Goal: Task Accomplishment & Management: Complete application form

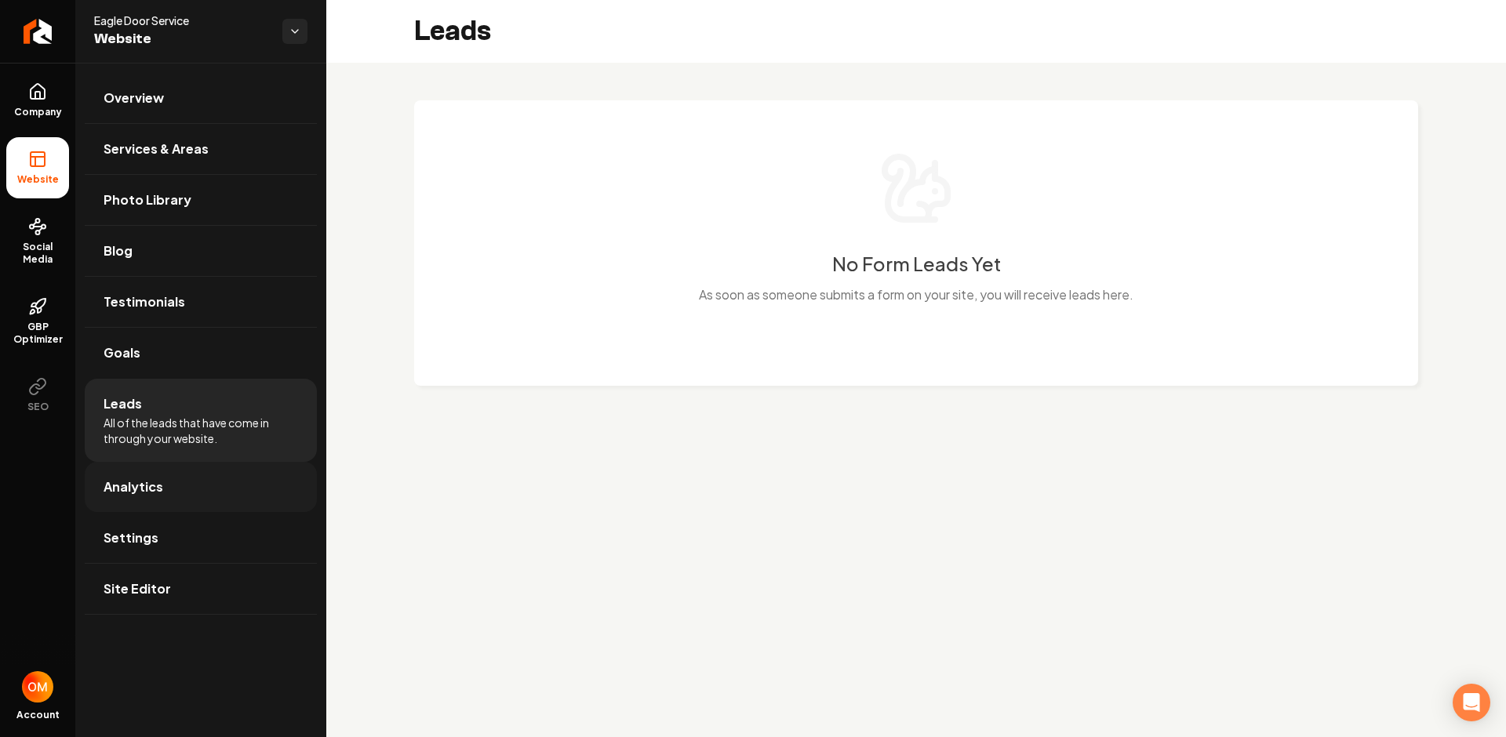
drag, startPoint x: 0, startPoint y: 0, endPoint x: 130, endPoint y: 476, distance: 493.5
click at [130, 476] on link "Analytics" at bounding box center [201, 487] width 232 height 50
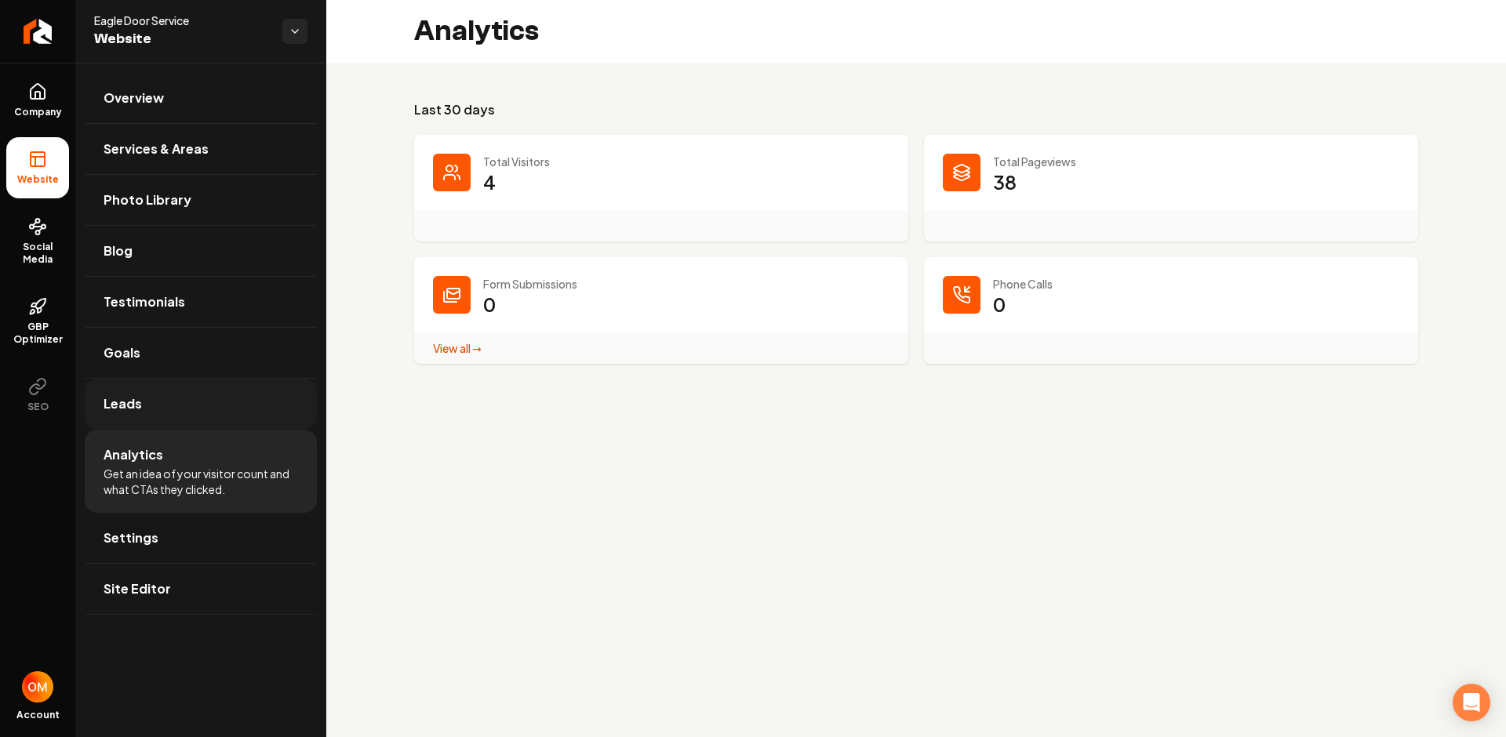
drag, startPoint x: 130, startPoint y: 476, endPoint x: 147, endPoint y: 397, distance: 81.1
click at [147, 397] on link "Leads" at bounding box center [201, 404] width 232 height 50
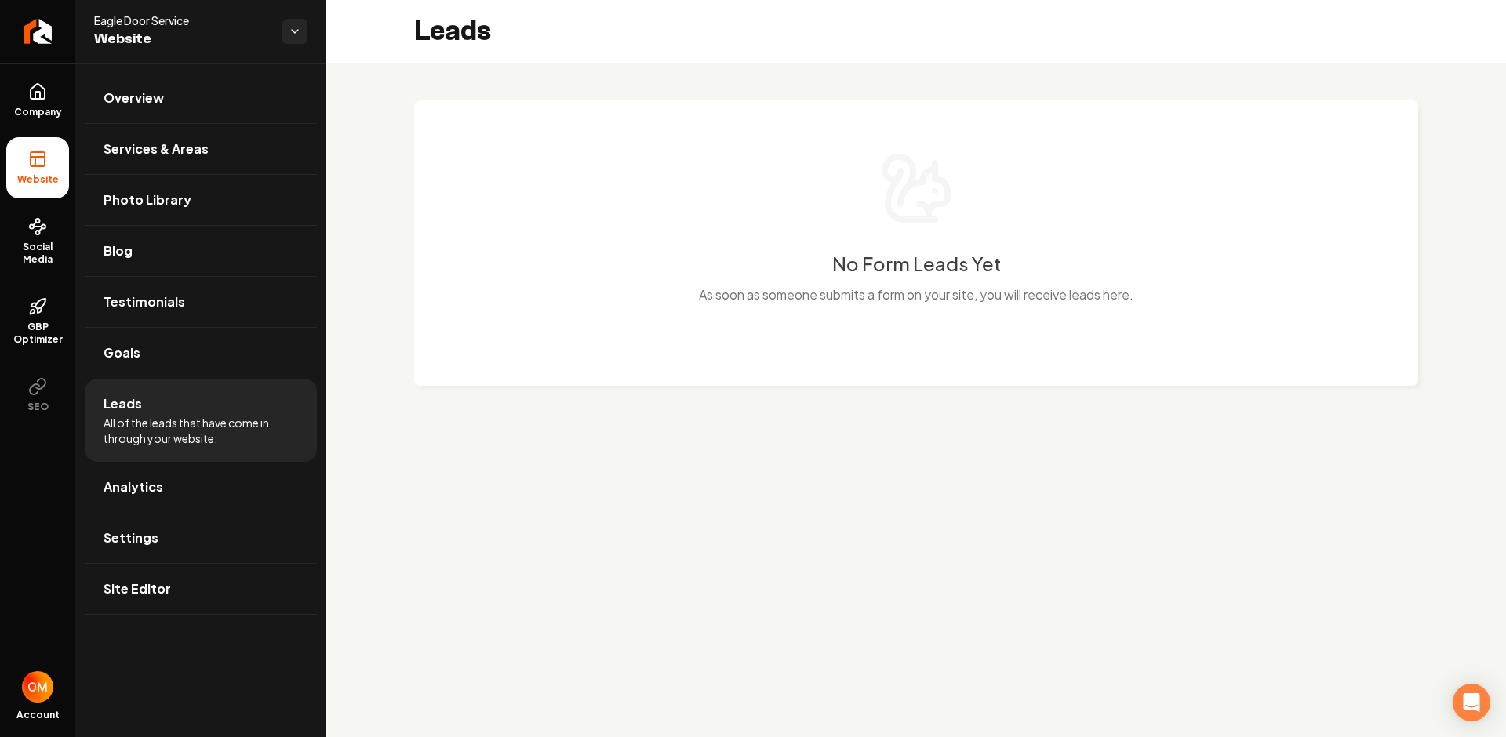
click at [212, 488] on link "Analytics" at bounding box center [201, 487] width 232 height 50
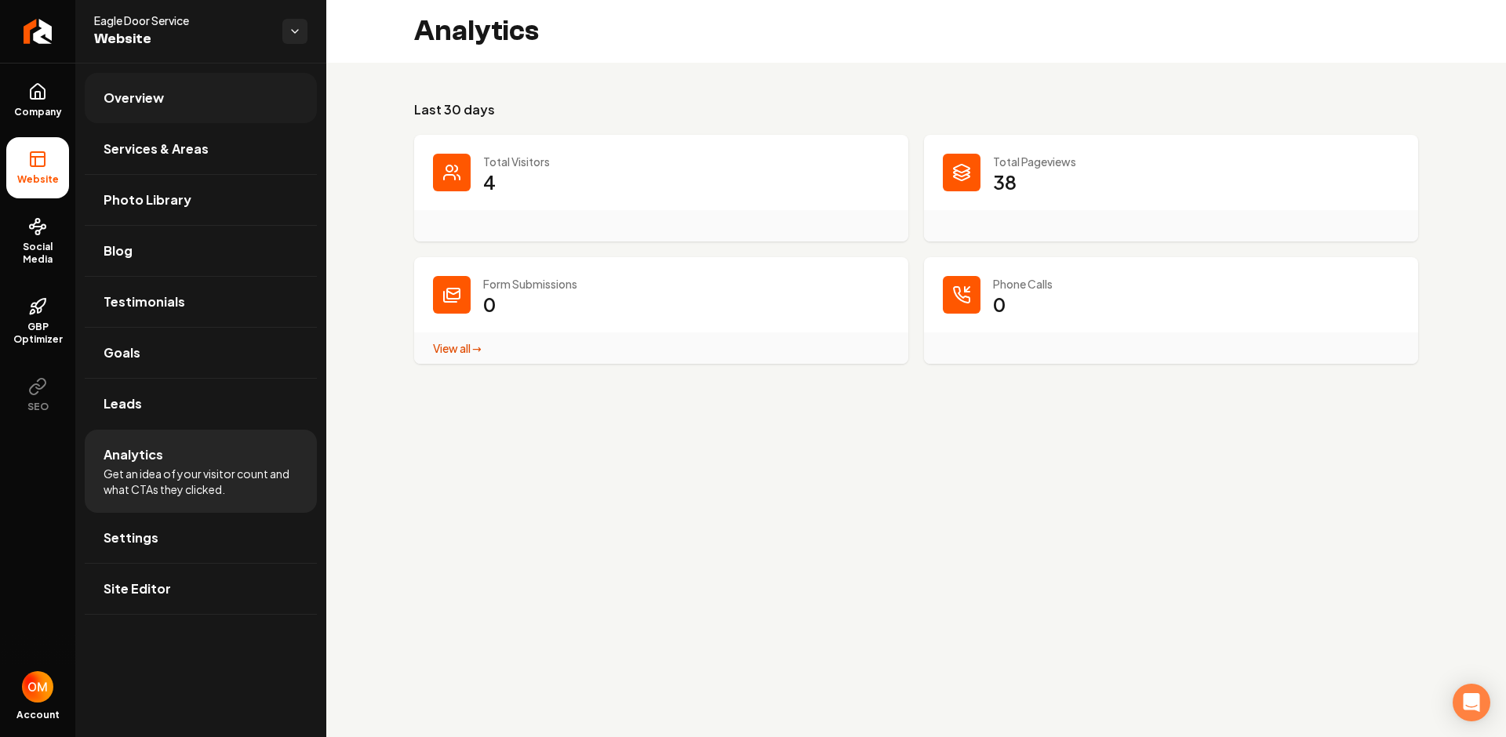
click at [167, 93] on link "Overview" at bounding box center [201, 98] width 232 height 50
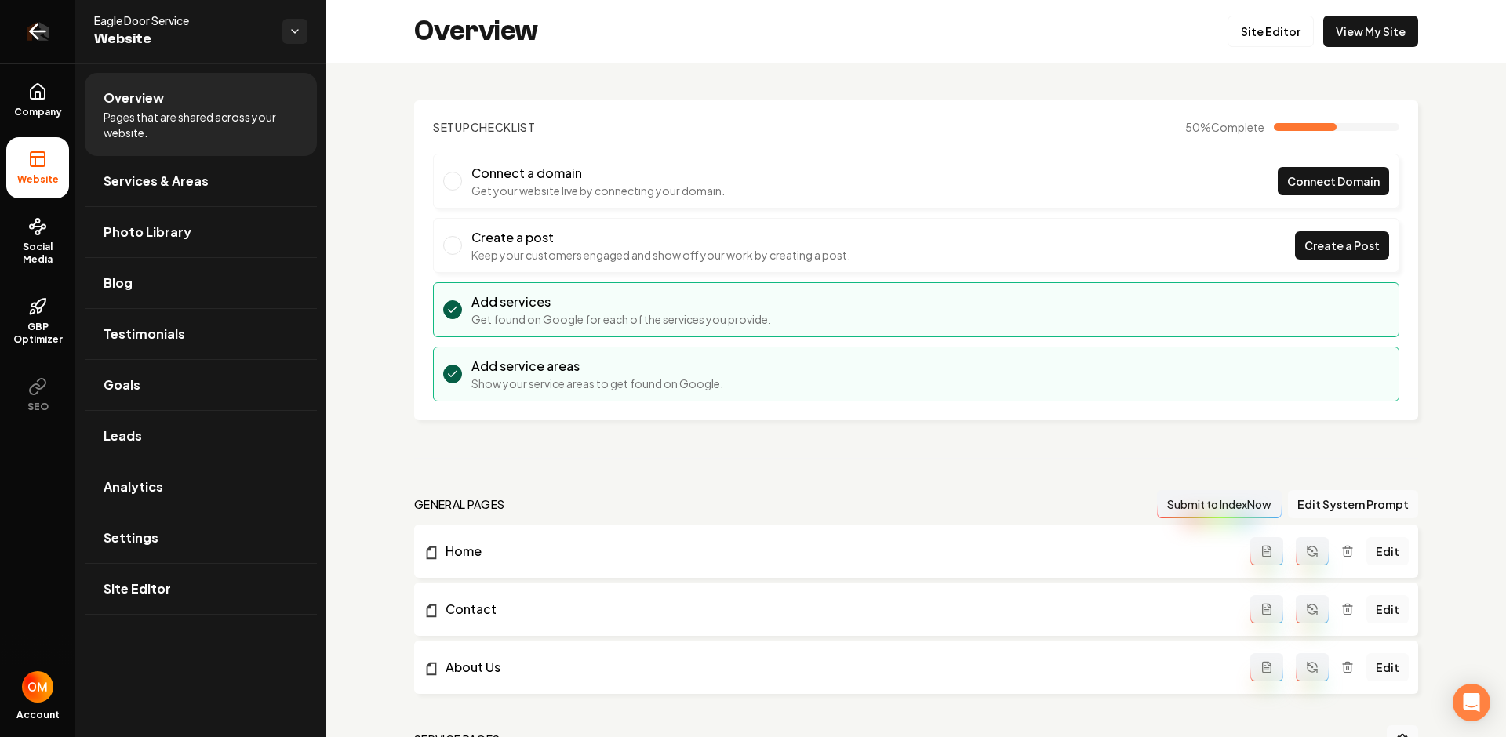
click at [49, 25] on link "Return to dashboard" at bounding box center [37, 31] width 75 height 63
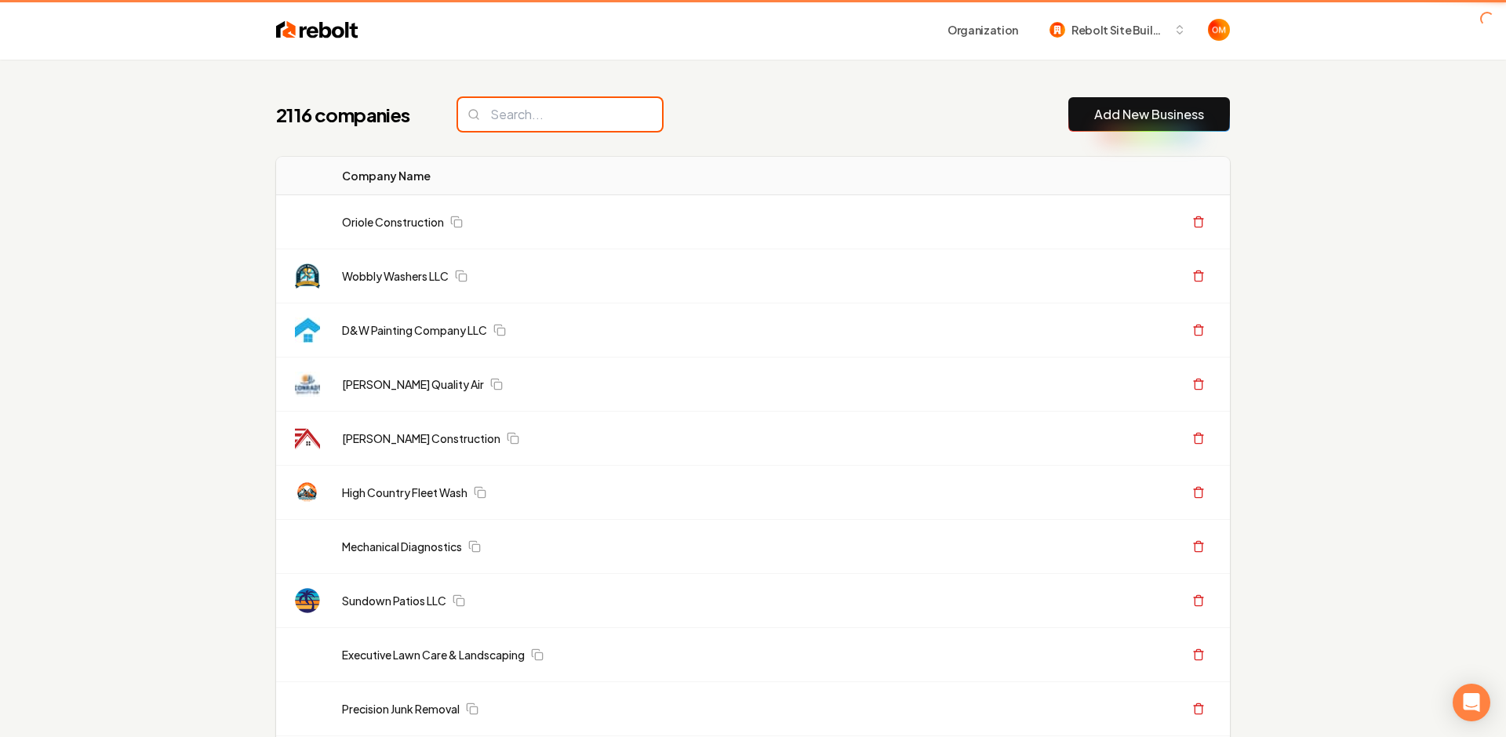
drag, startPoint x: 49, startPoint y: 25, endPoint x: 577, endPoint y: 115, distance: 535.4
click at [577, 115] on input "search" at bounding box center [560, 114] width 204 height 33
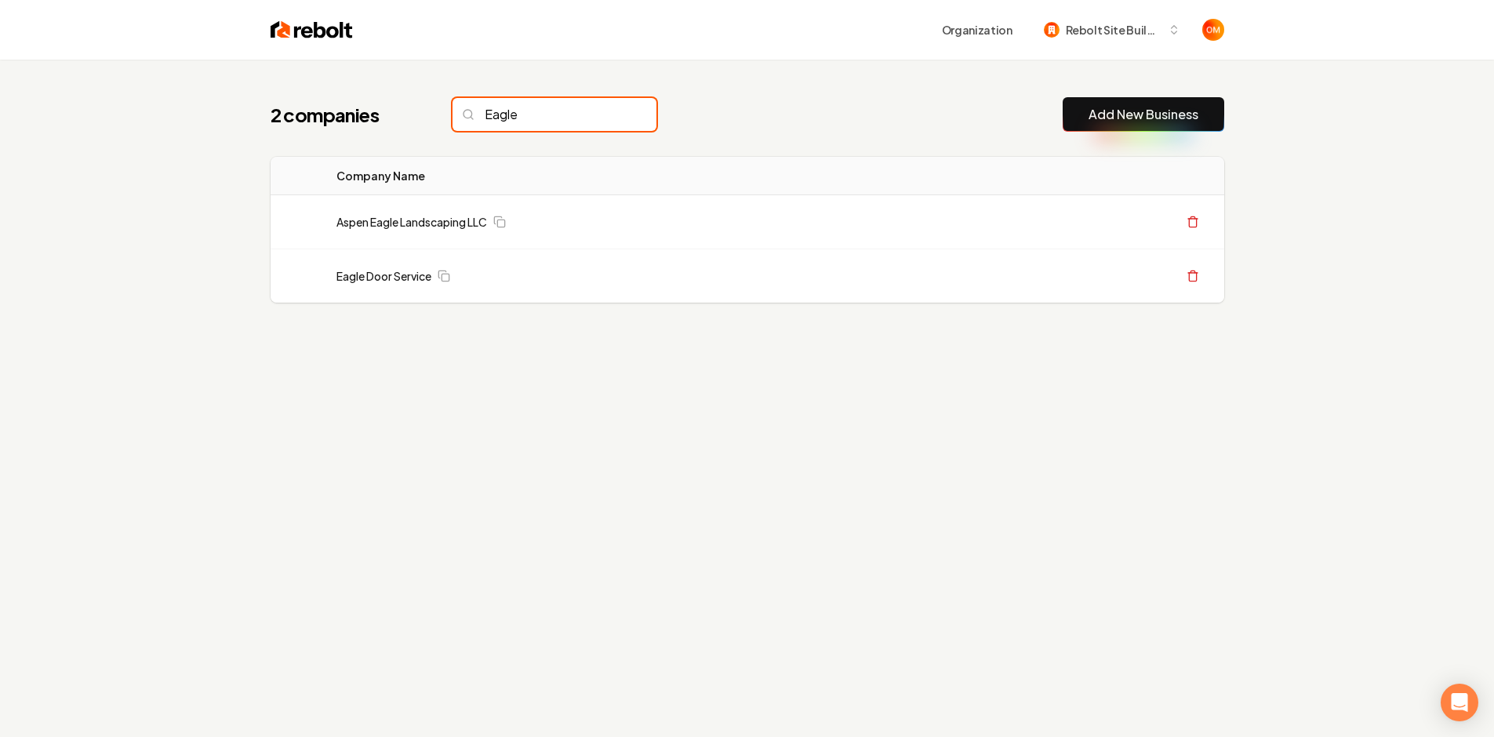
type input "Eagle"
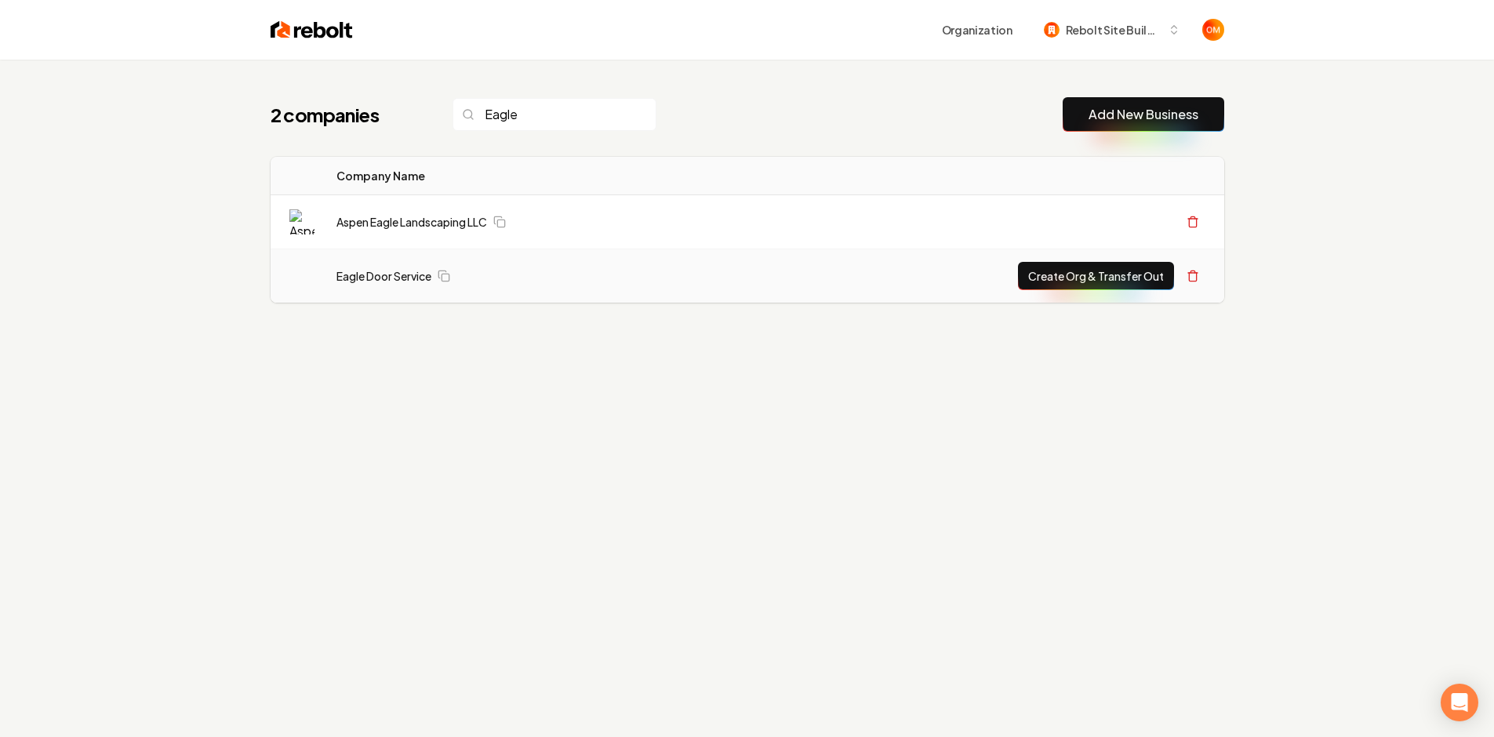
drag, startPoint x: 577, startPoint y: 115, endPoint x: 1048, endPoint y: 278, distance: 498.0
click at [1048, 278] on button "Create Org & Transfer Out" at bounding box center [1096, 276] width 156 height 28
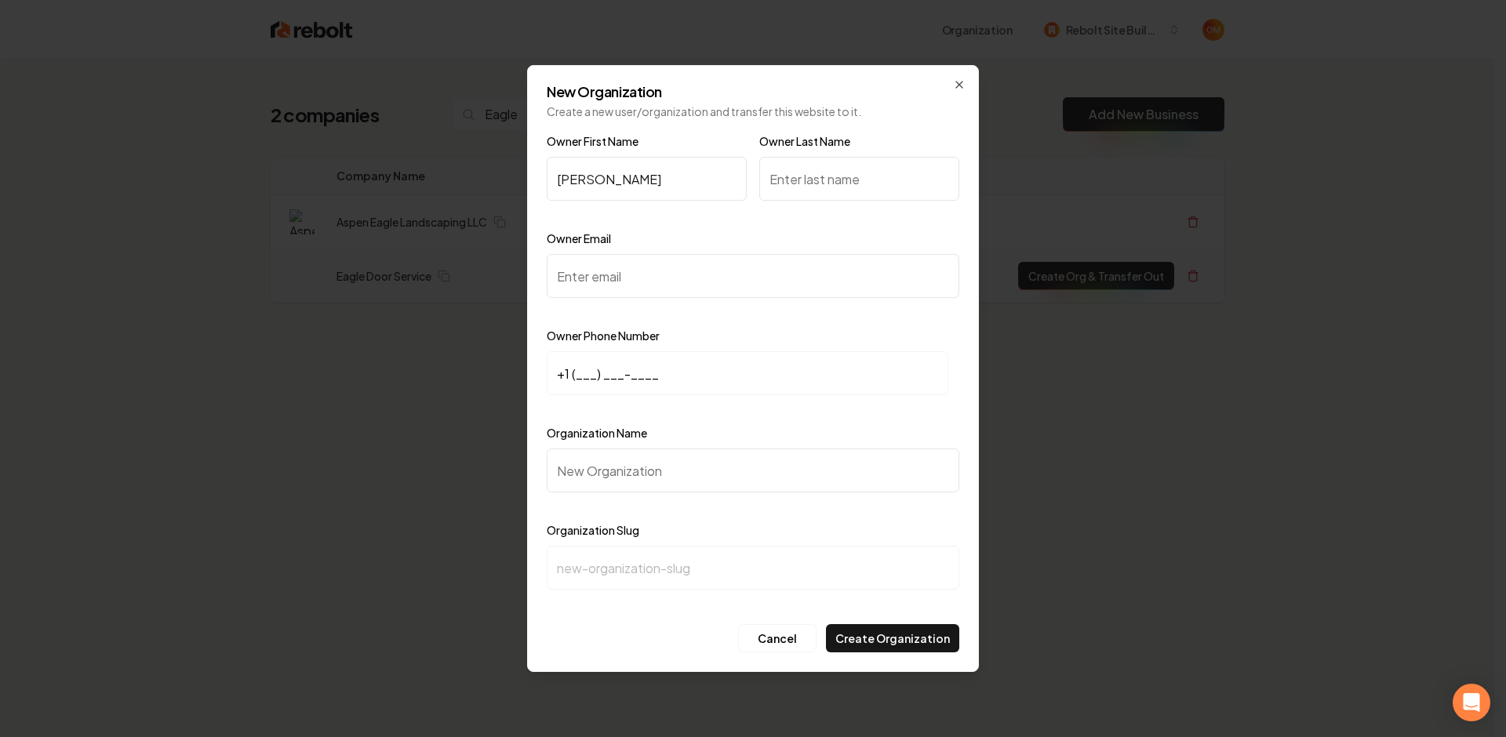
type input "Richard"
drag, startPoint x: 1048, startPoint y: 278, endPoint x: 829, endPoint y: 180, distance: 239.7
click at [829, 180] on input "Owner Last Name" at bounding box center [859, 179] width 200 height 44
type input "Pitz"
click at [681, 276] on input "Owner Email" at bounding box center [753, 276] width 412 height 44
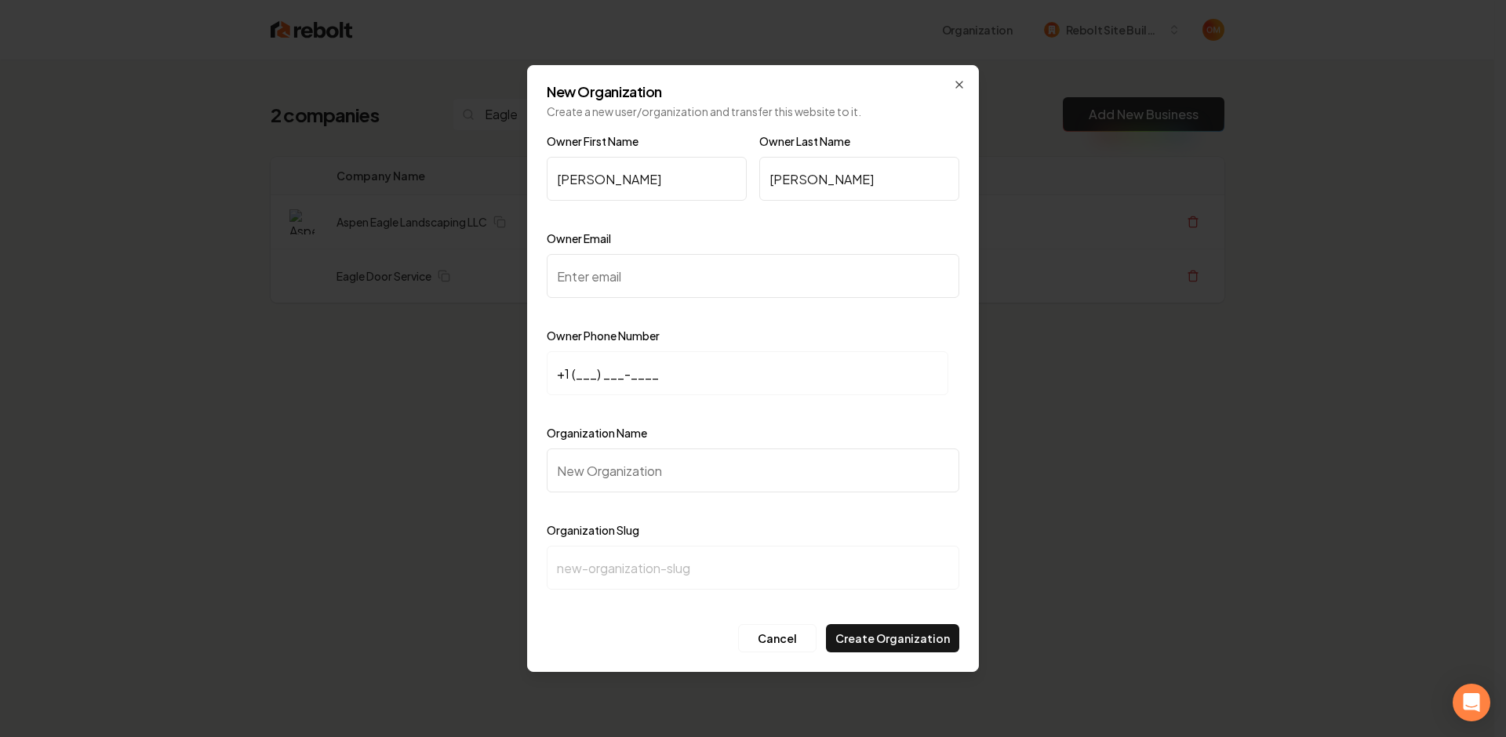
paste input "eagledoorservice@gmail.com"
type input "eagledoorservice@gmail.com"
click at [577, 369] on input "+1 (___) ___-____" at bounding box center [747, 373] width 401 height 44
paste input "931) 281-0056"
type input "+1 (931) 281-0056"
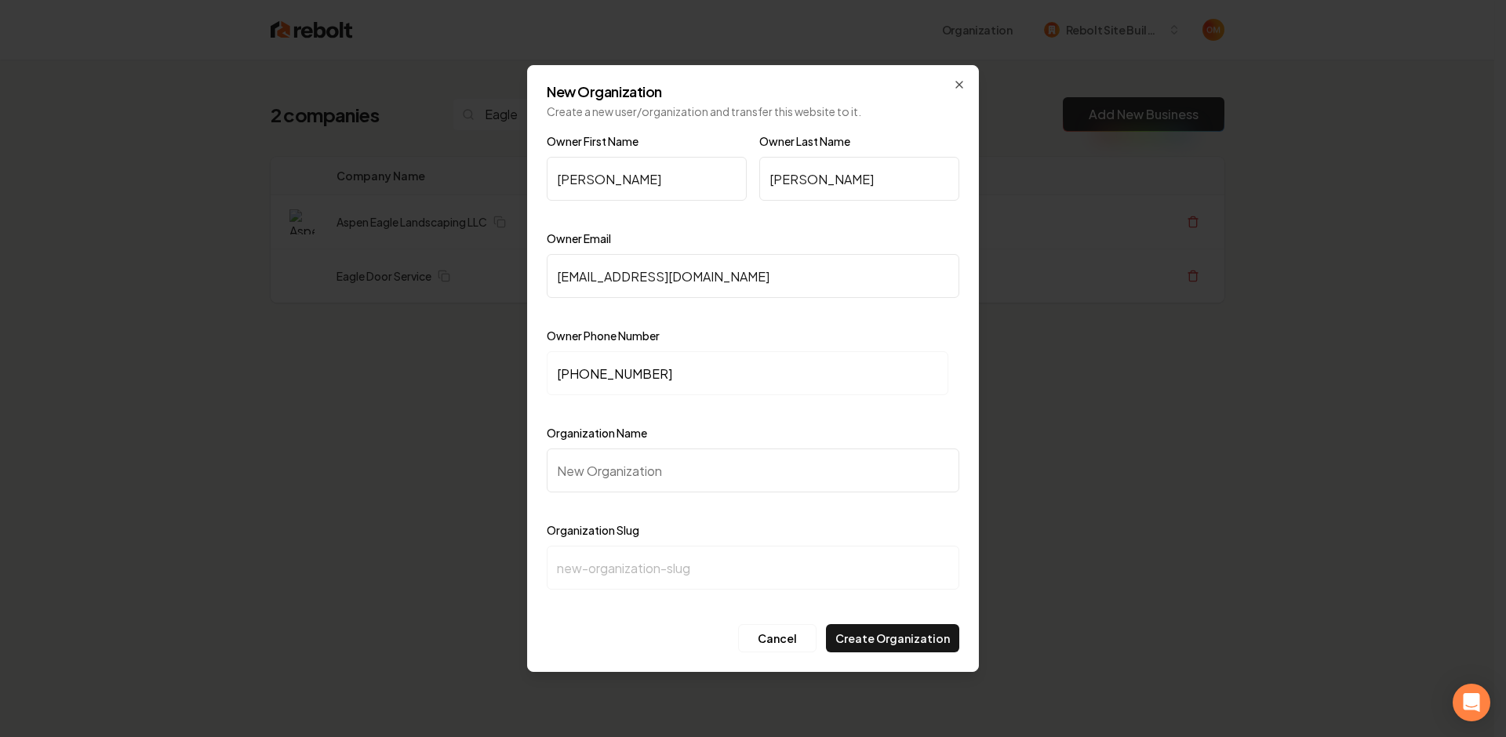
click at [603, 470] on input "Organization Name" at bounding box center [753, 471] width 412 height 44
type input "E"
type input "e"
type input "Ea"
type input "ea"
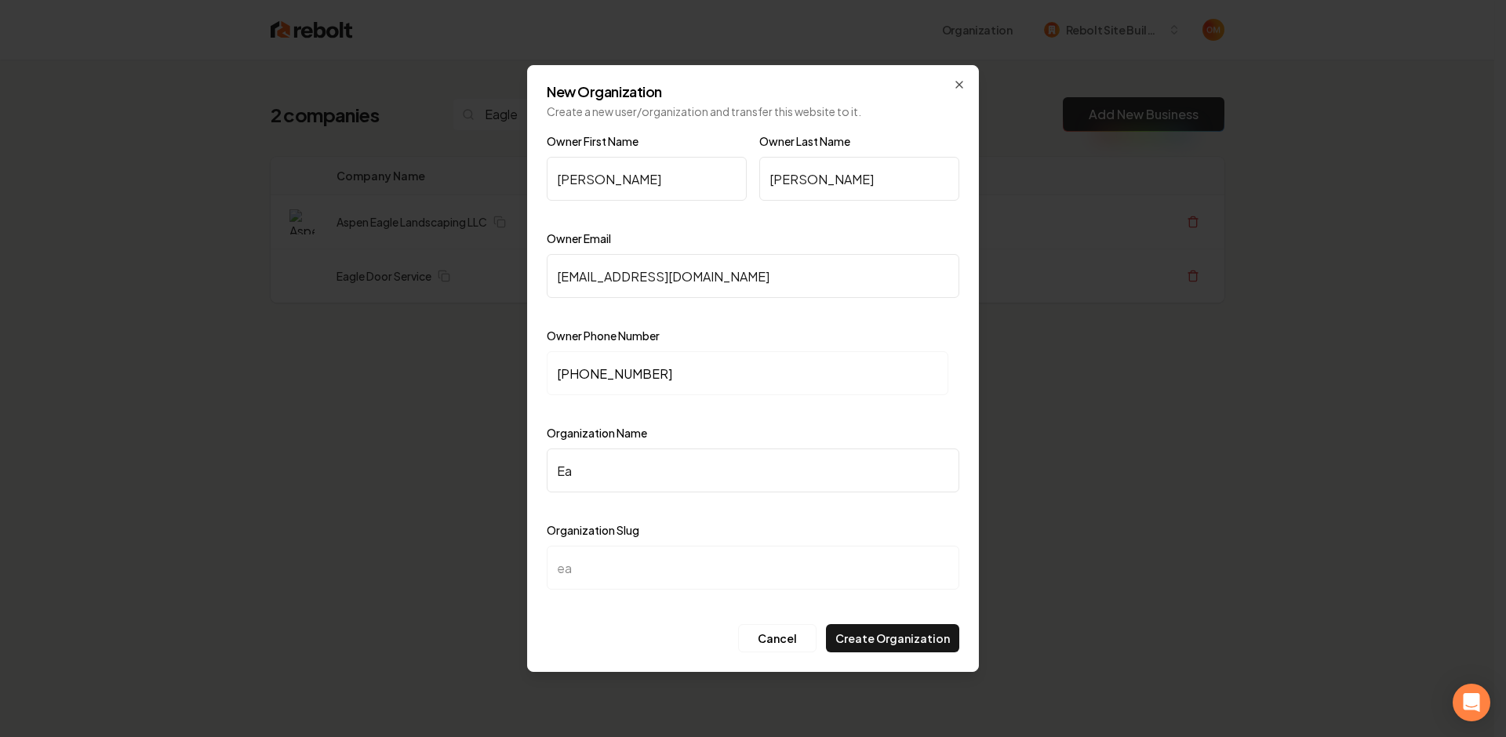
type input "Eag"
type input "eag"
type input "Eagl"
type input "eagl"
type input "Eagle"
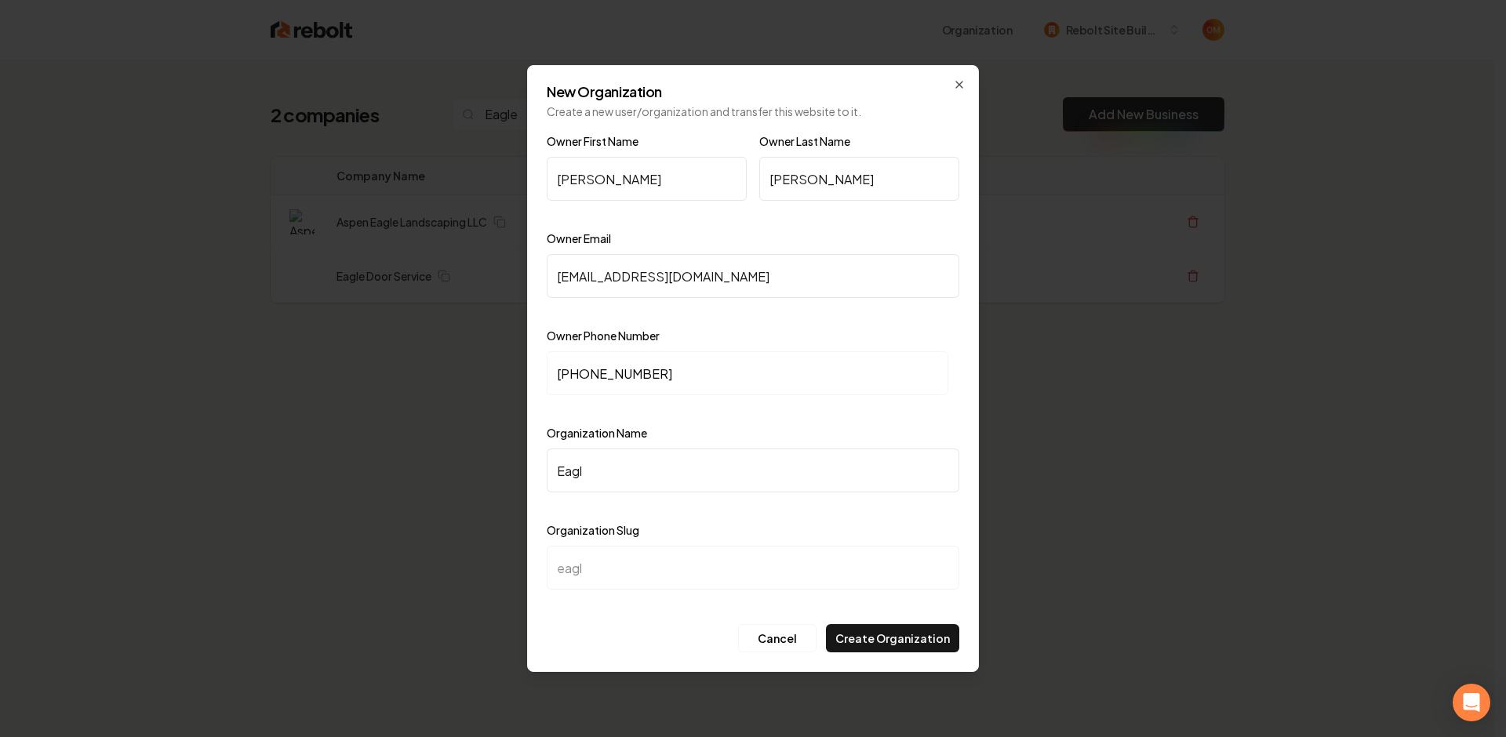
type input "eagle"
type input "Eagle D"
type input "eagle-d"
type input "Eagle Do"
type input "eagle-do"
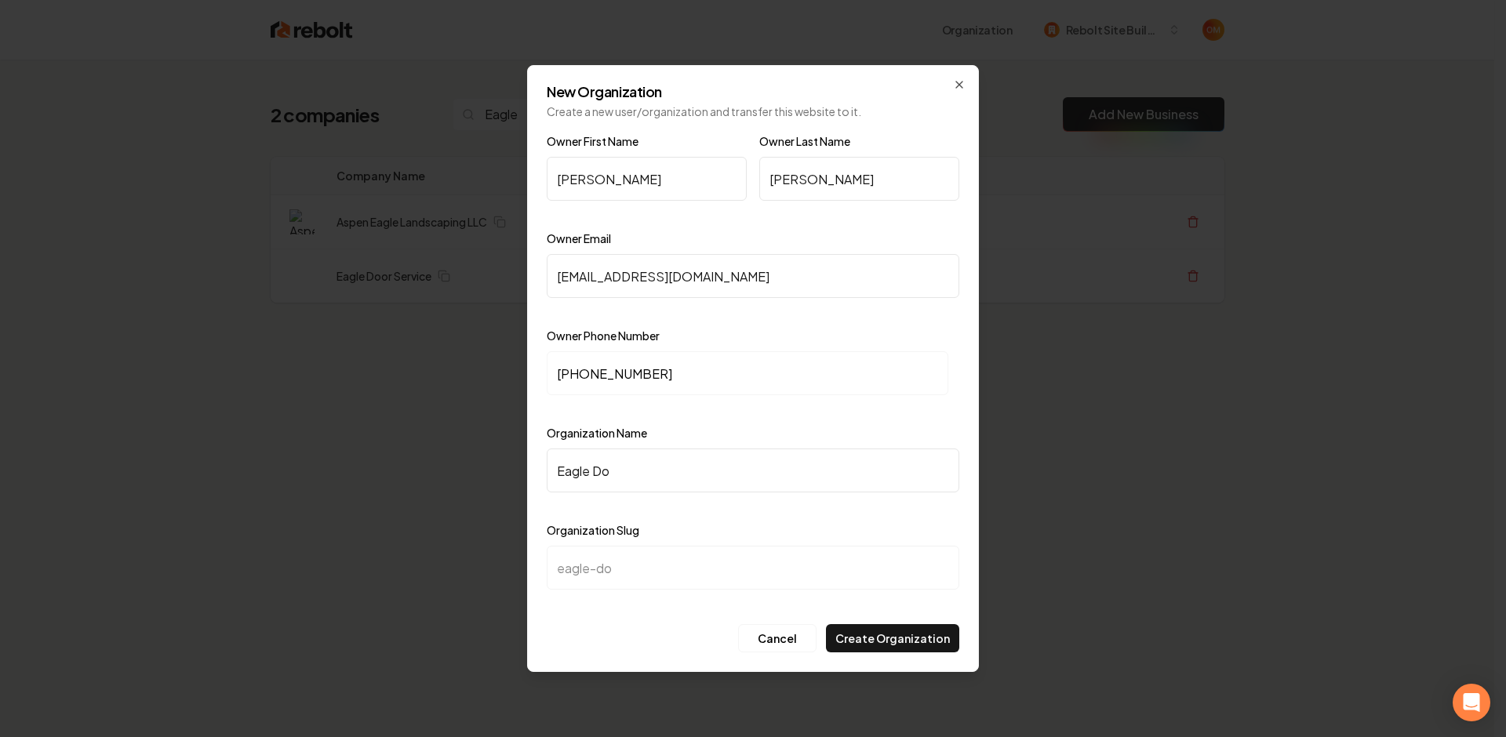
type input "Eagle Doo"
type input "eagle-doo"
type input "Eagle Door"
type input "eagle-door"
type input "Eagle Door S"
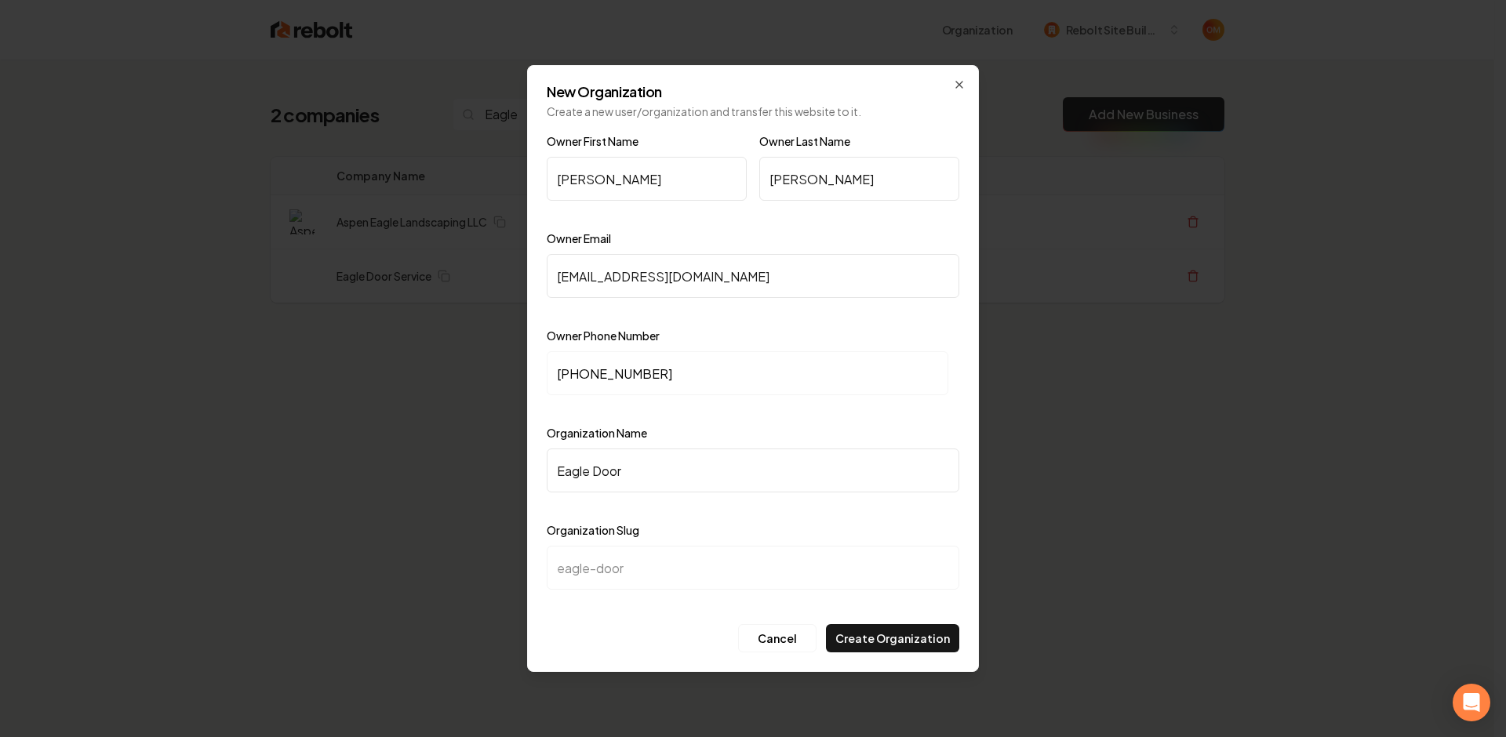
type input "eagle-door-s"
type input "Eagle Door Se"
type input "eagle-door-se"
type input "Eagle Door Ser"
type input "eagle-door-ser"
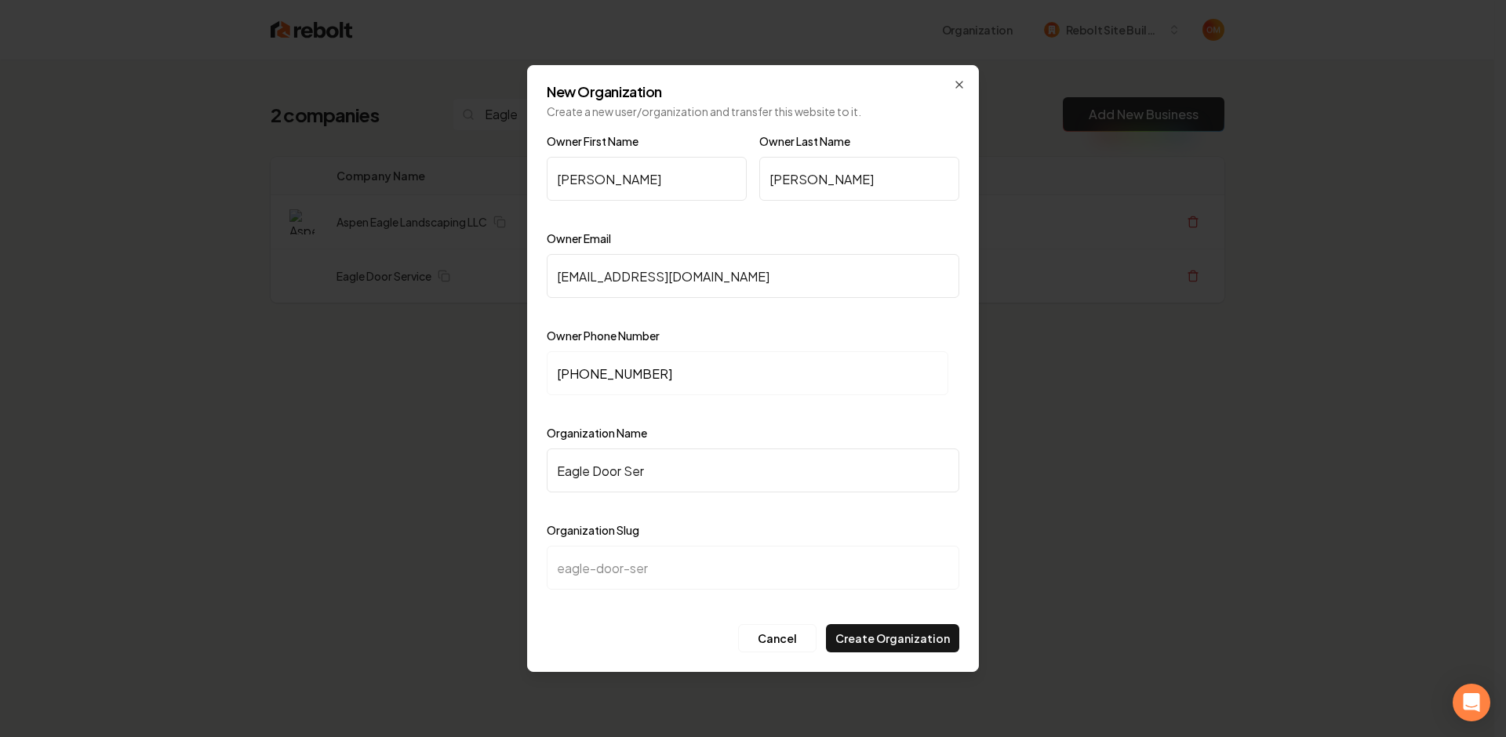
type input "Eagle Door Serv"
type input "eagle-door-serv"
type input "Eagle Door Servi"
type input "eagle-door-servi"
type input "Eagle Door Servic"
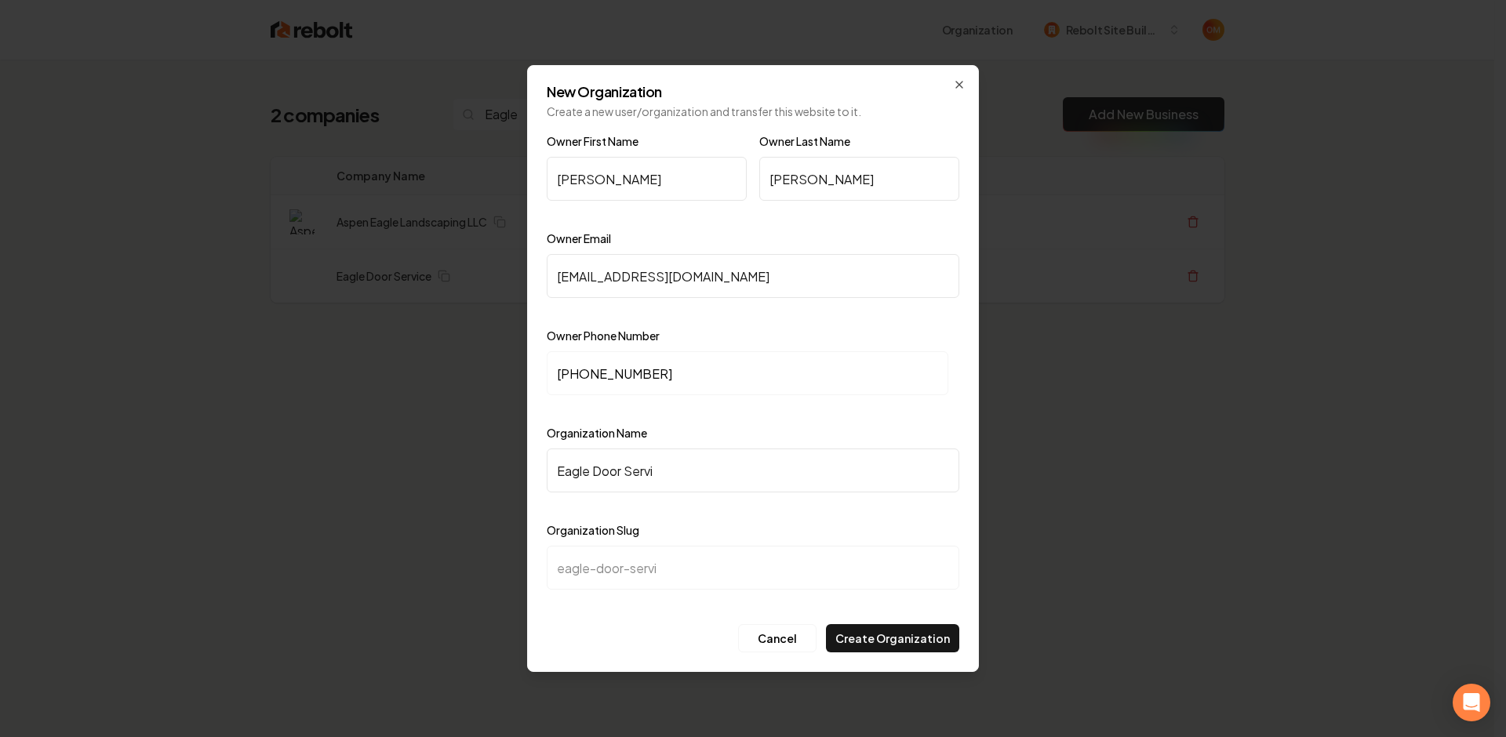
type input "eagle-door-servic"
type input "Eagle Door Service"
type input "eagle-door-service"
type input "Eagle Door Service"
drag, startPoint x: 603, startPoint y: 470, endPoint x: 766, endPoint y: 437, distance: 166.6
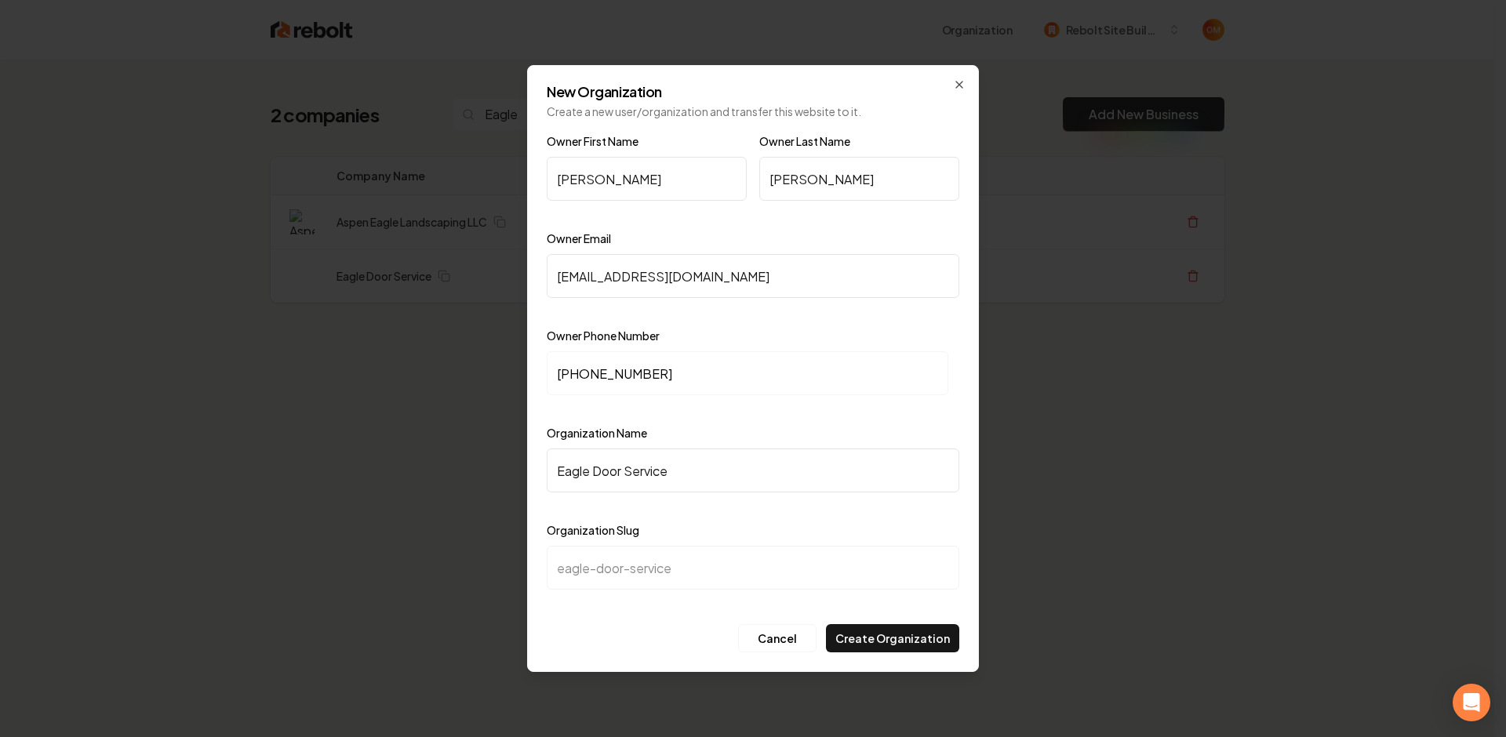
click at [766, 437] on div "Organization Name Eagle Door Service" at bounding box center [753, 468] width 412 height 91
click at [899, 643] on button "Create Organization" at bounding box center [892, 638] width 133 height 28
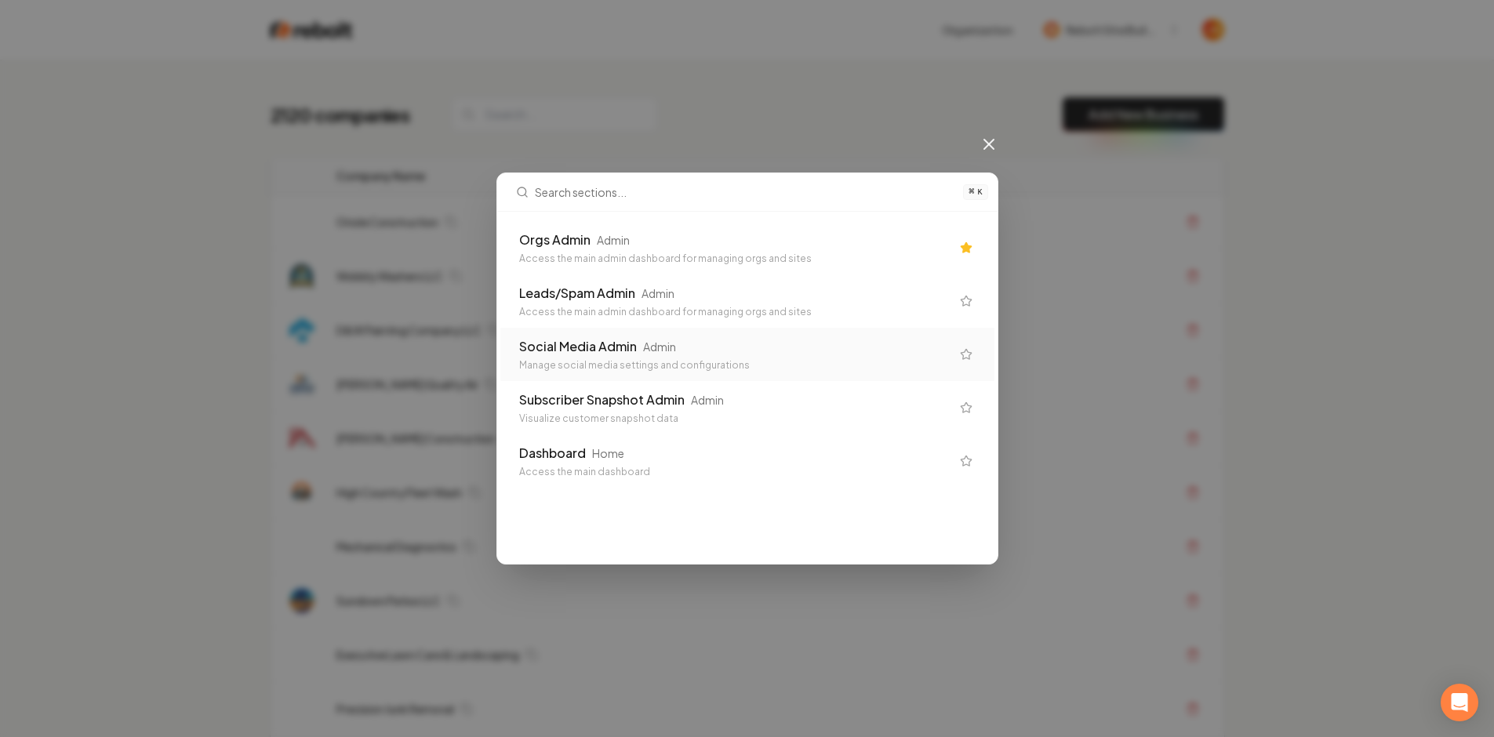
drag, startPoint x: 0, startPoint y: 0, endPoint x: 680, endPoint y: 253, distance: 725.5
click at [680, 253] on div "Access the main admin dashboard for managing orgs and sites" at bounding box center [734, 258] width 431 height 13
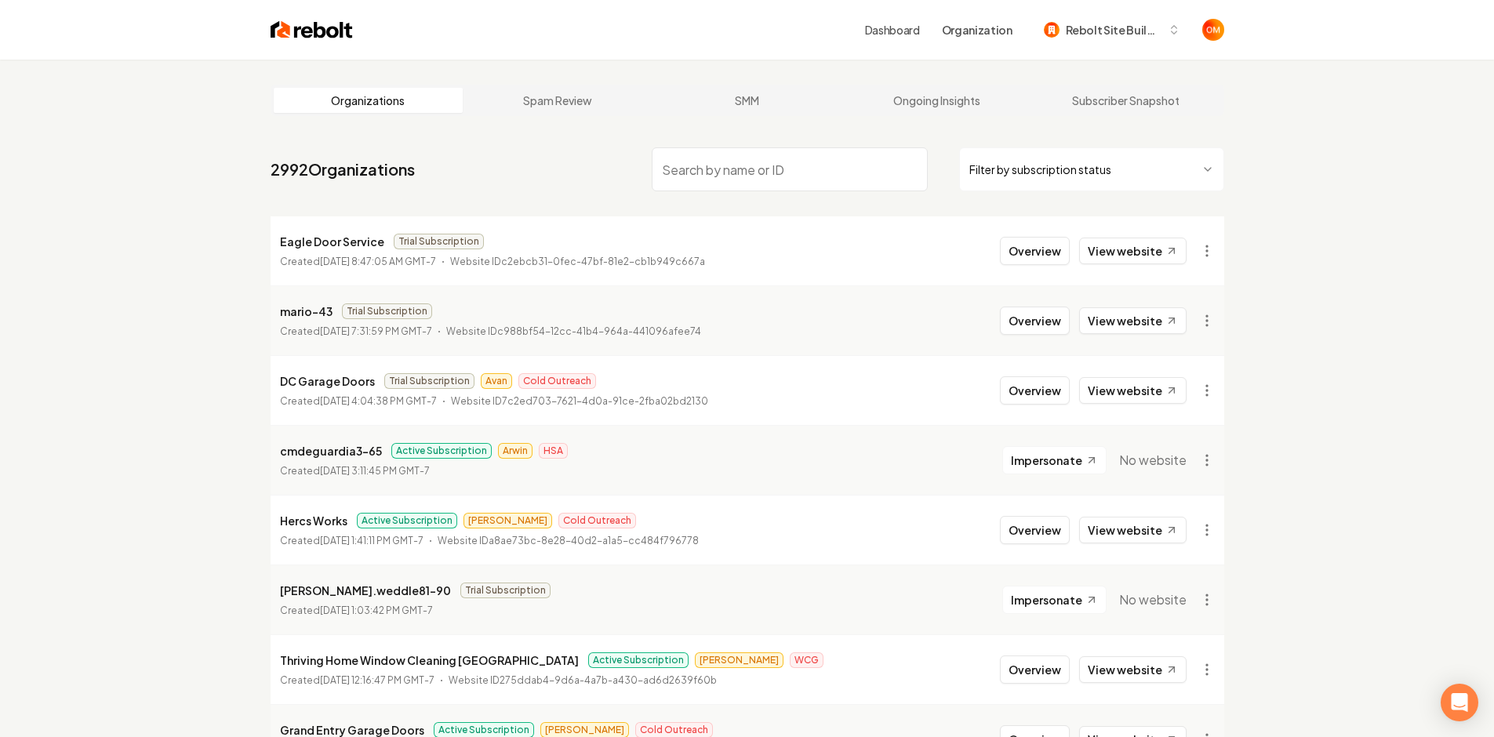
click at [1207, 259] on html "Dashboard Organization Rebolt Site Builder Organizations Spam Review SMM Ongoin…" at bounding box center [747, 368] width 1494 height 737
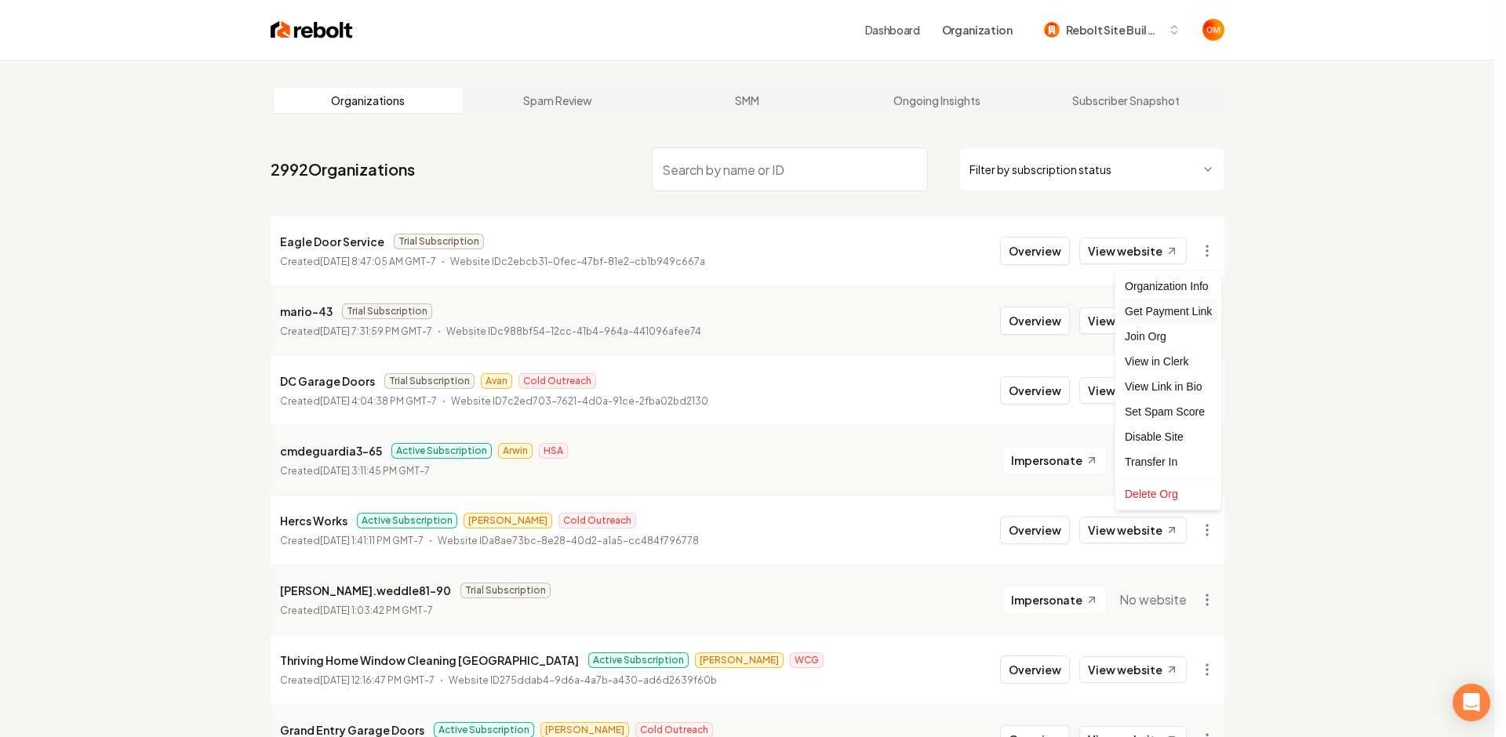
click at [1192, 313] on div "Get Payment Link" at bounding box center [1168, 311] width 100 height 25
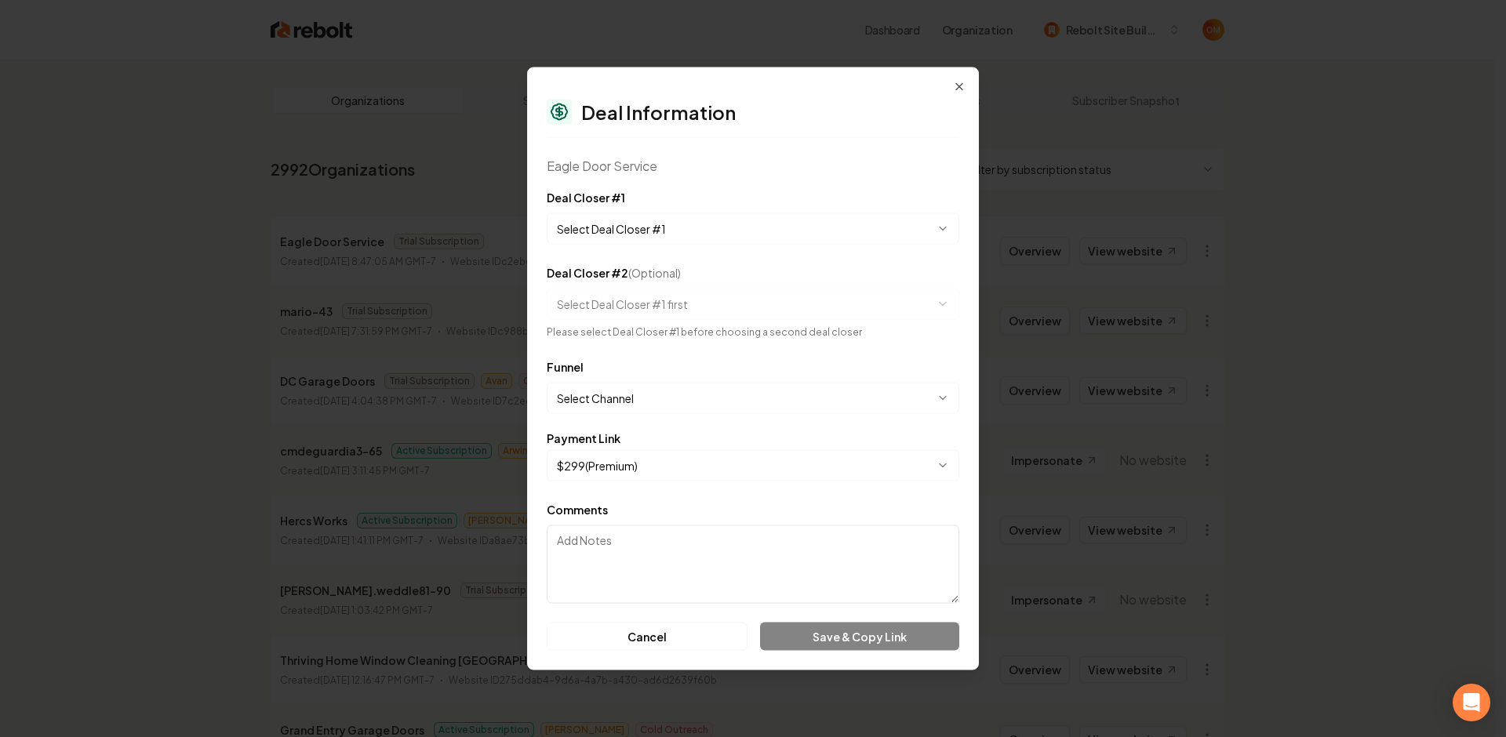
click at [634, 223] on body "Dashboard Organization Rebolt Site Builder Organizations Spam Review SMM Ongoin…" at bounding box center [747, 368] width 1494 height 737
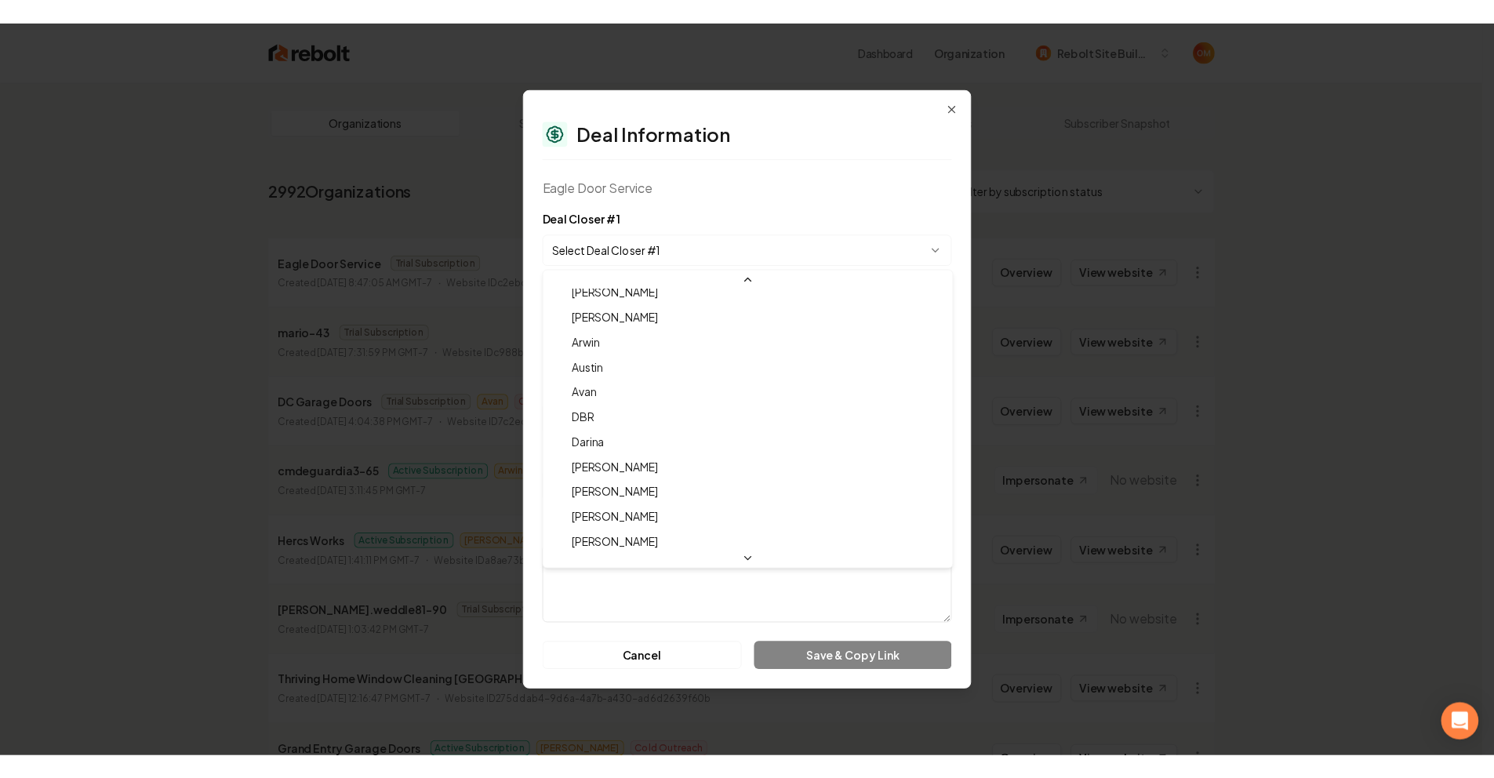
scroll to position [52, 0]
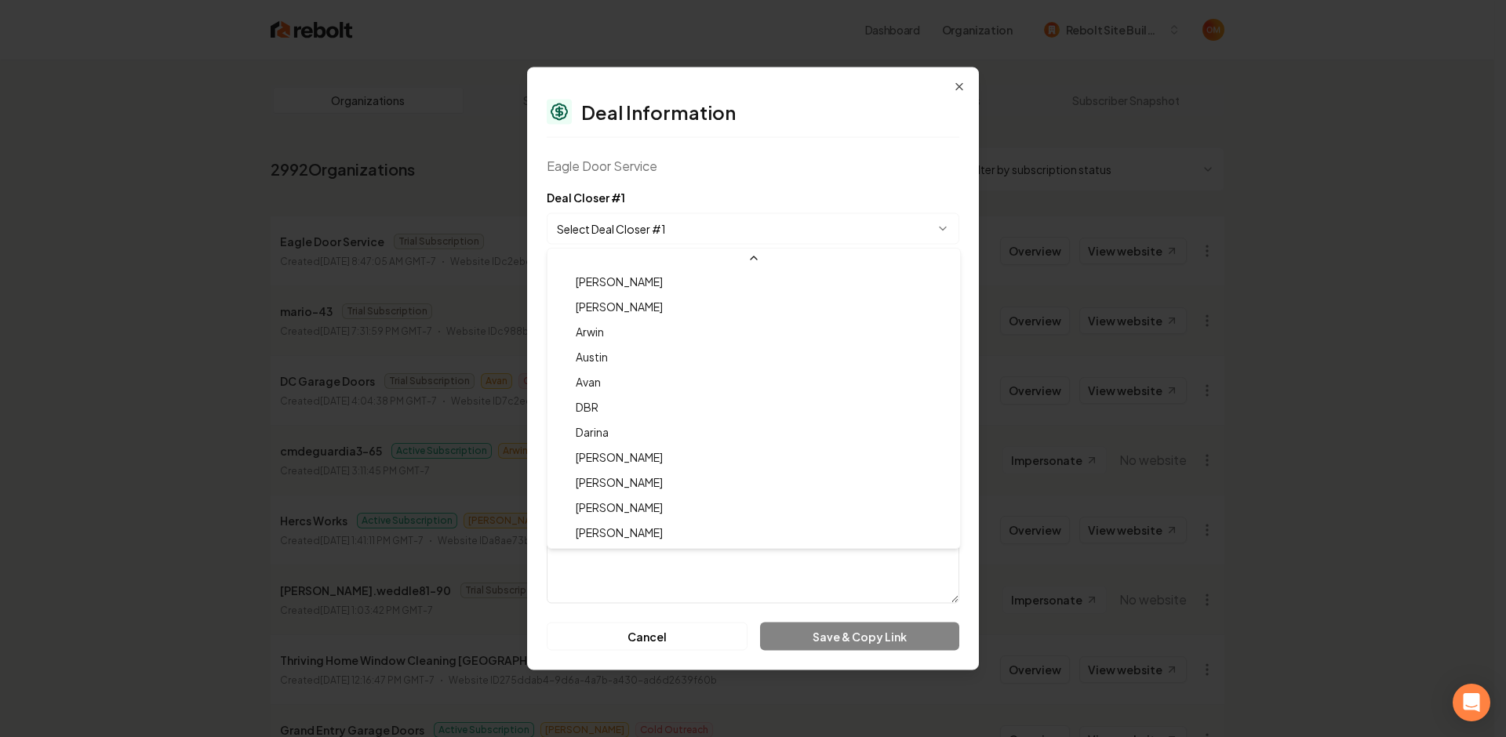
select select "**********"
drag, startPoint x: 680, startPoint y: 253, endPoint x: 636, endPoint y: 523, distance: 273.3
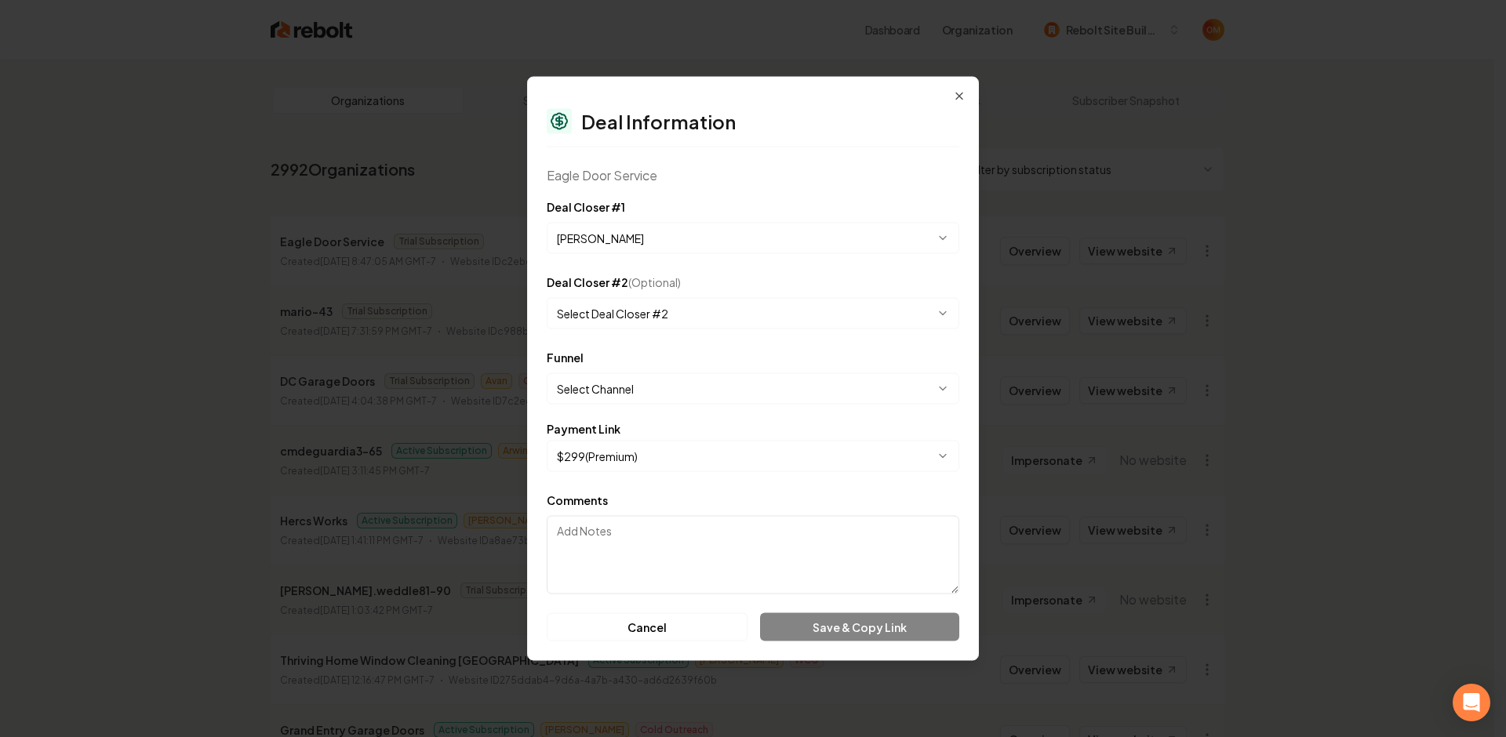
click at [659, 380] on body "Dashboard Organization Rebolt Site Builder Organizations Spam Review SMM Ongoin…" at bounding box center [747, 368] width 1494 height 737
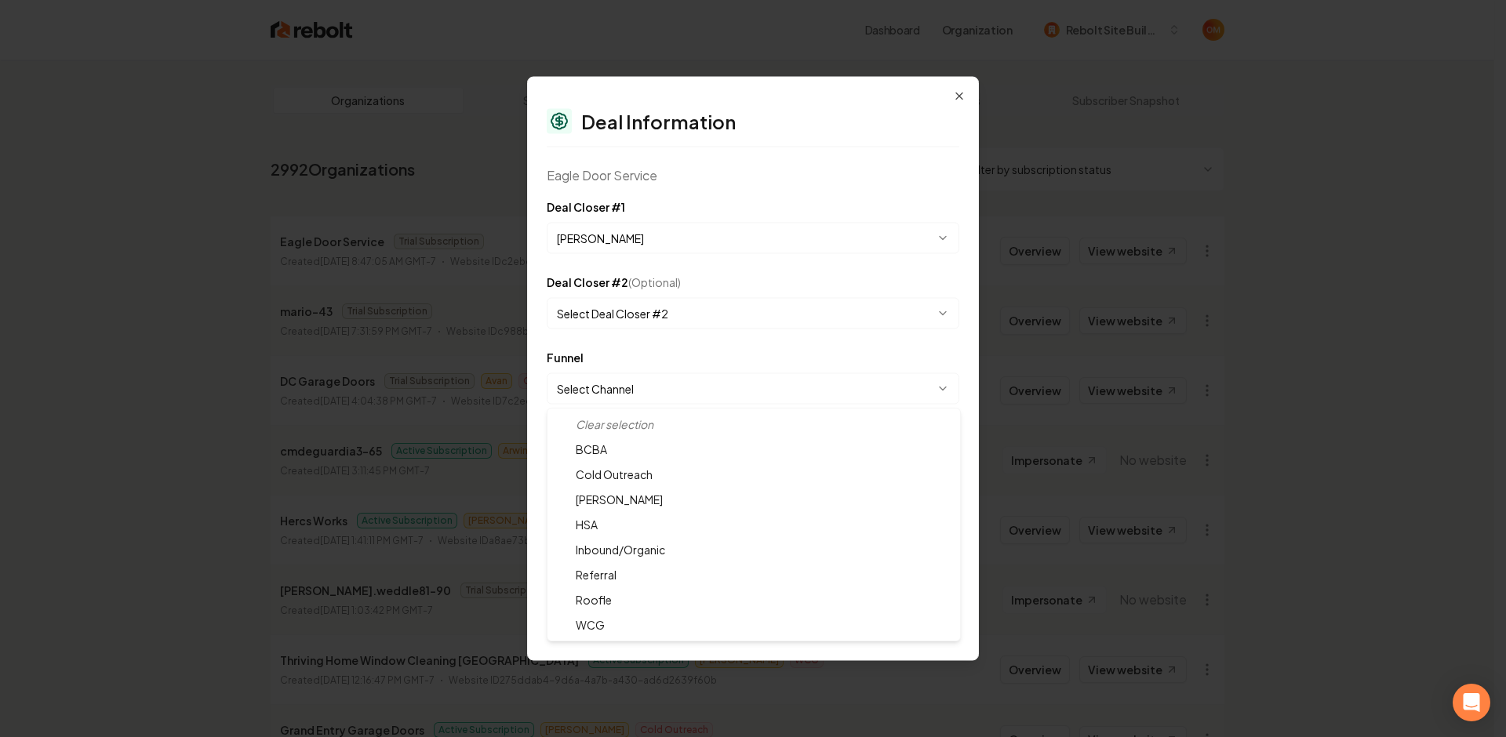
select select "**********"
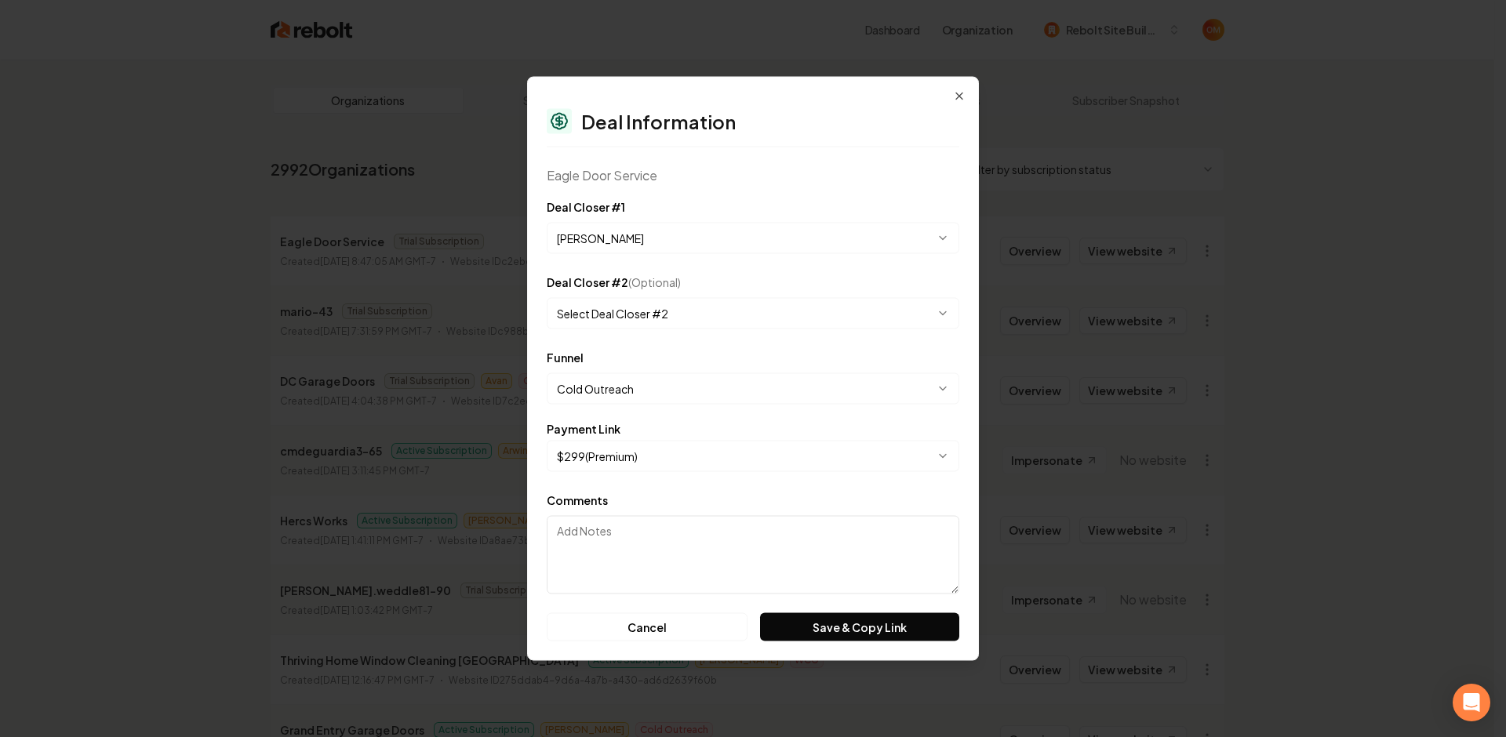
click at [797, 193] on div "**********" at bounding box center [753, 369] width 452 height 584
click at [866, 622] on button "Save & Copy Link" at bounding box center [859, 627] width 199 height 28
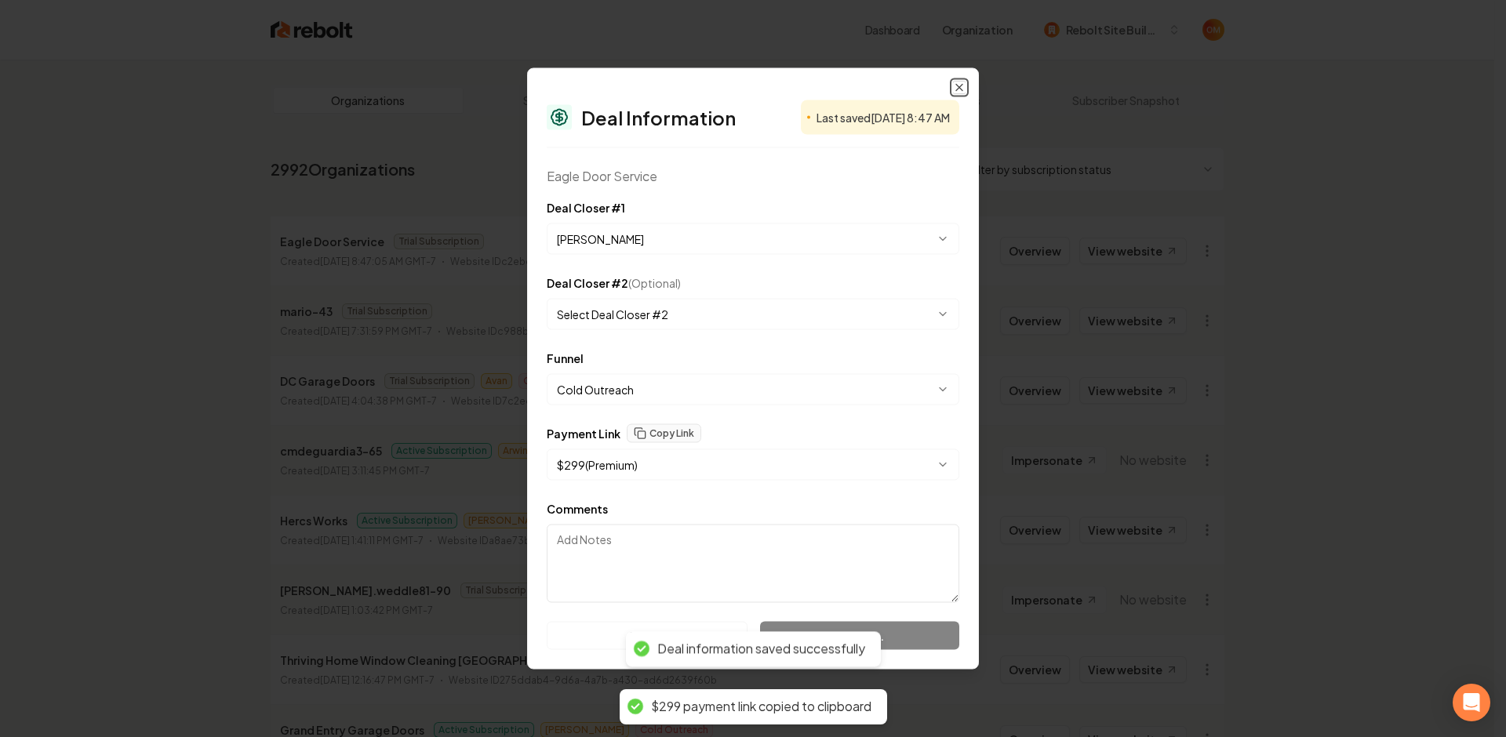
click at [959, 90] on icon "button" at bounding box center [959, 88] width 13 height 13
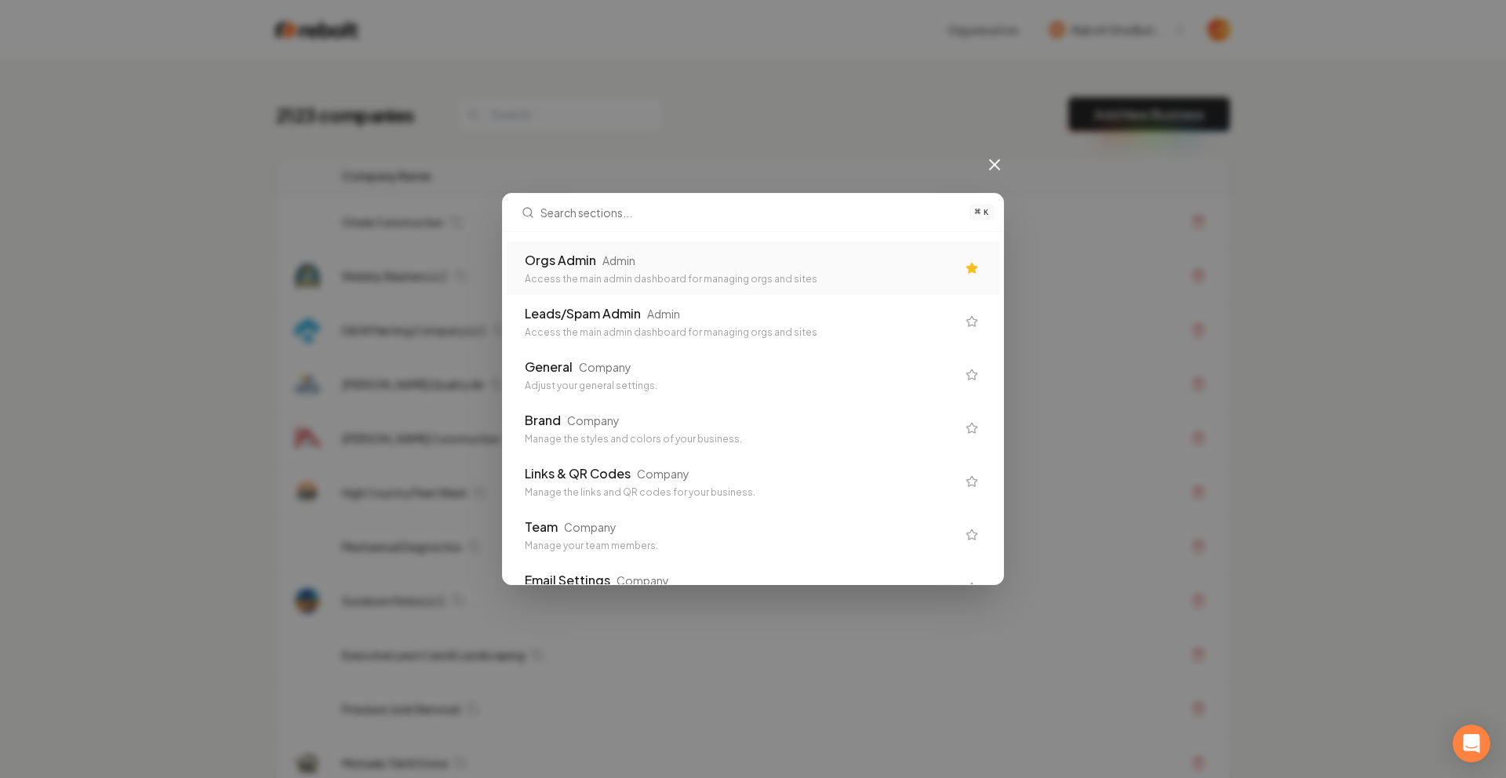
click at [391, 278] on div "Access the main admin dashboard for managing orgs and sites" at bounding box center [740, 279] width 431 height 13
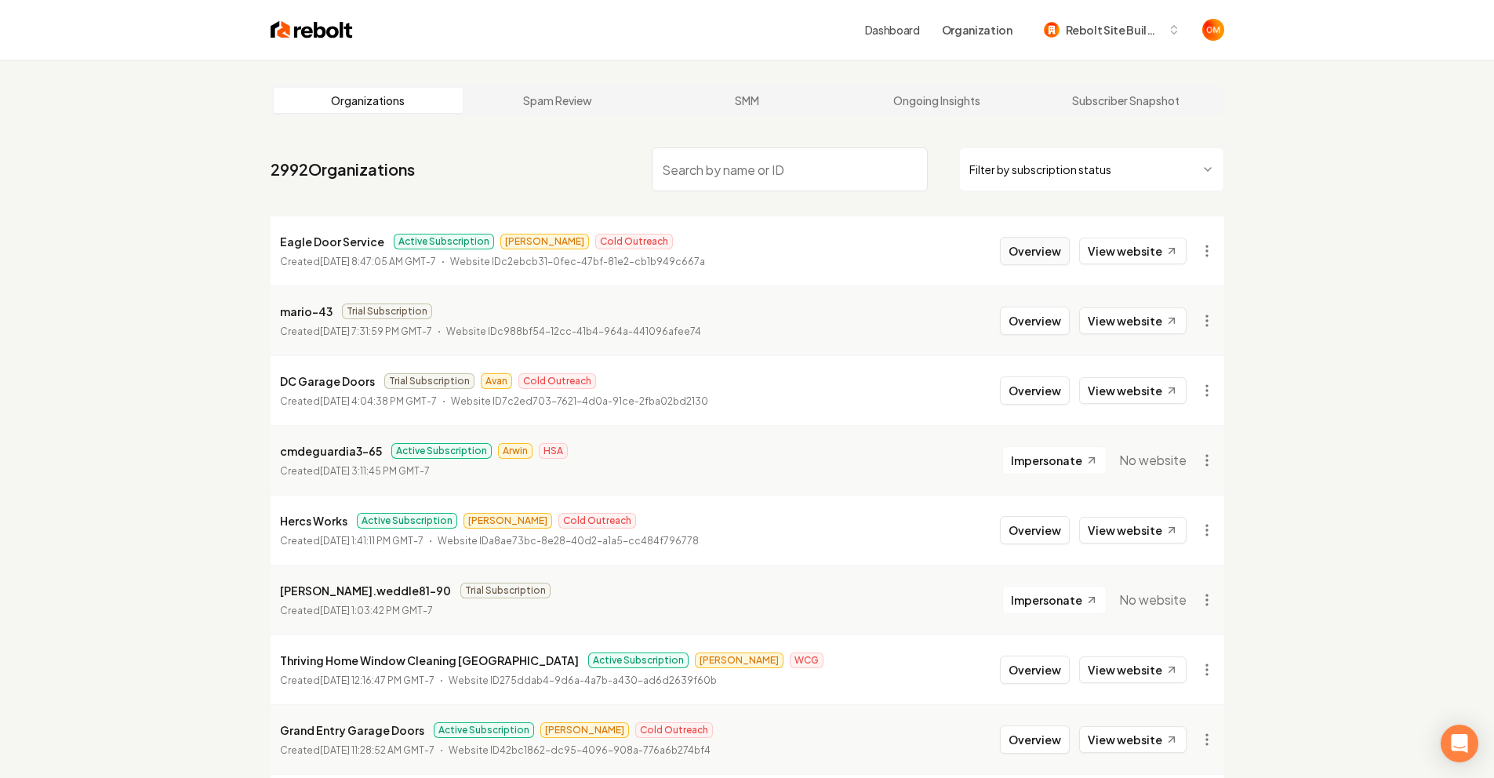
click at [391, 260] on button "Overview" at bounding box center [1035, 251] width 70 height 28
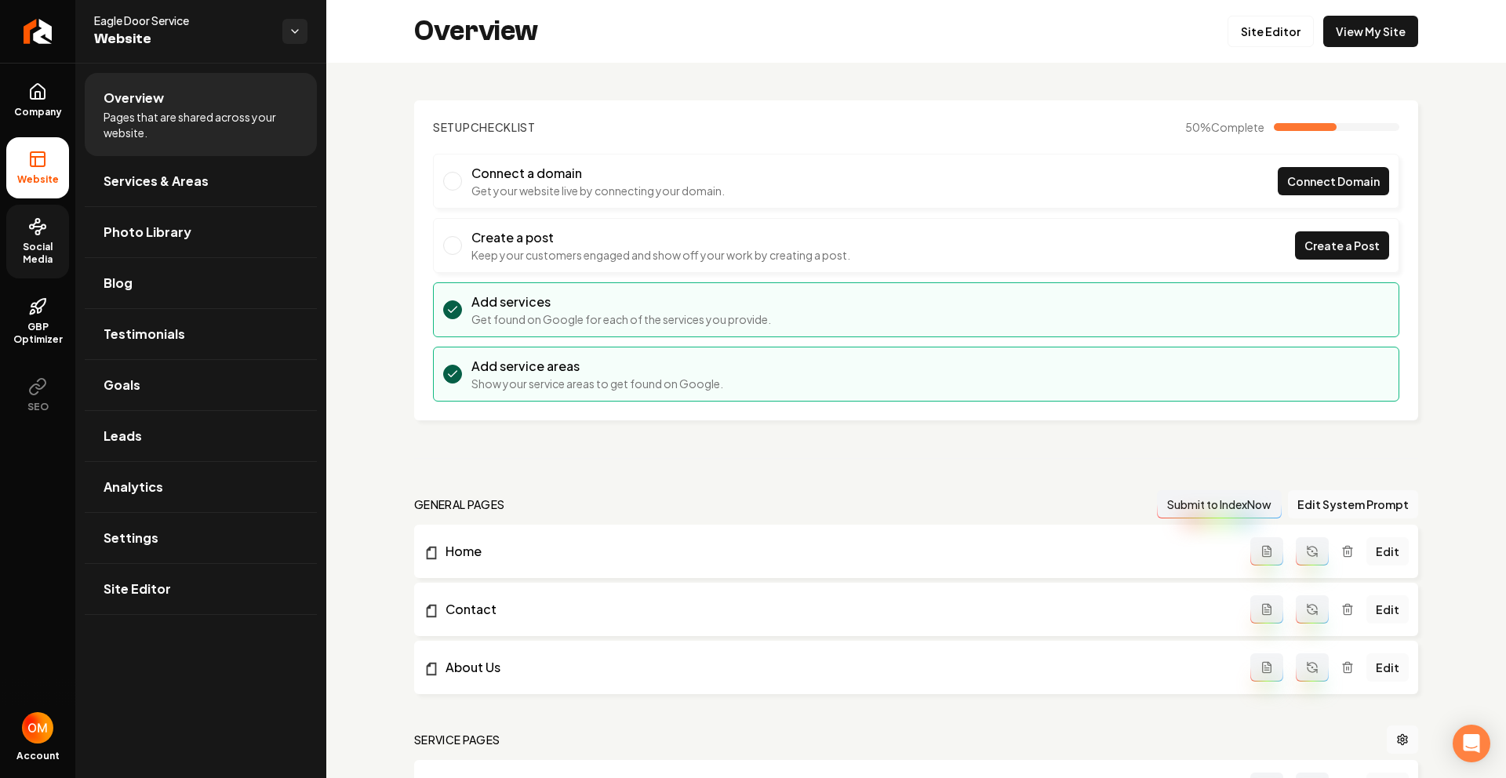
click at [42, 237] on link "Social Media" at bounding box center [37, 242] width 63 height 74
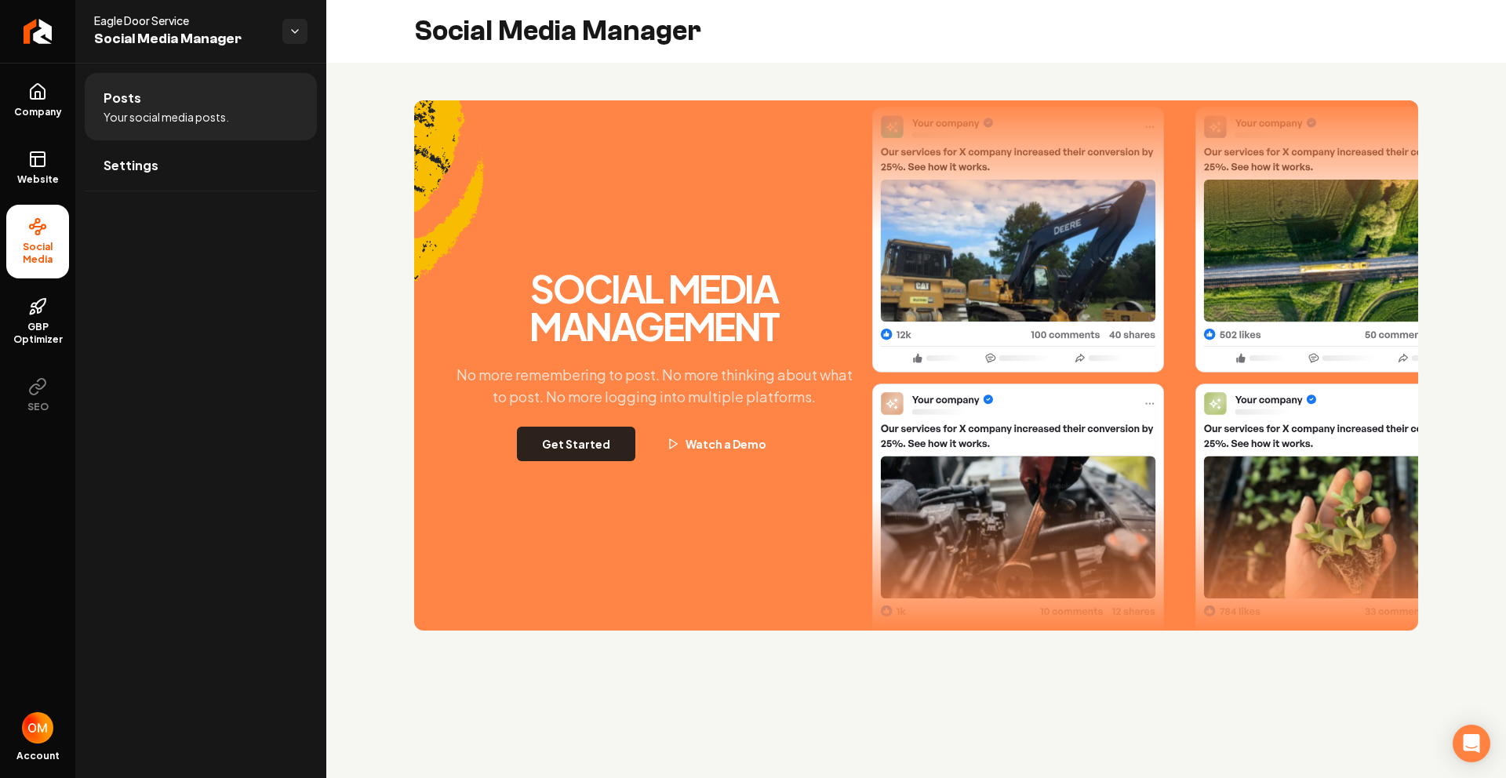
click at [391, 449] on button "Get Started" at bounding box center [576, 444] width 118 height 35
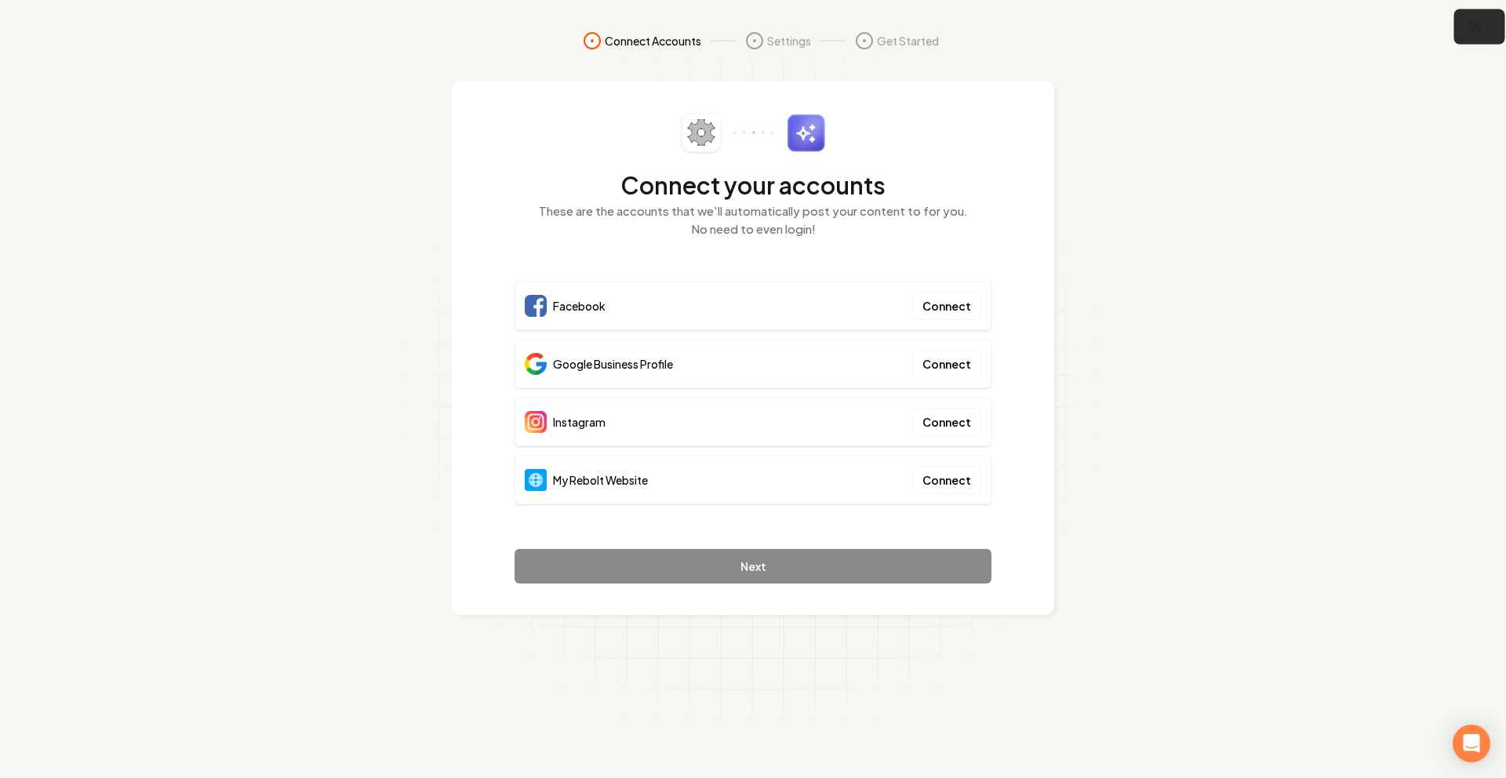
click at [391, 34] on icon "button" at bounding box center [1476, 27] width 20 height 20
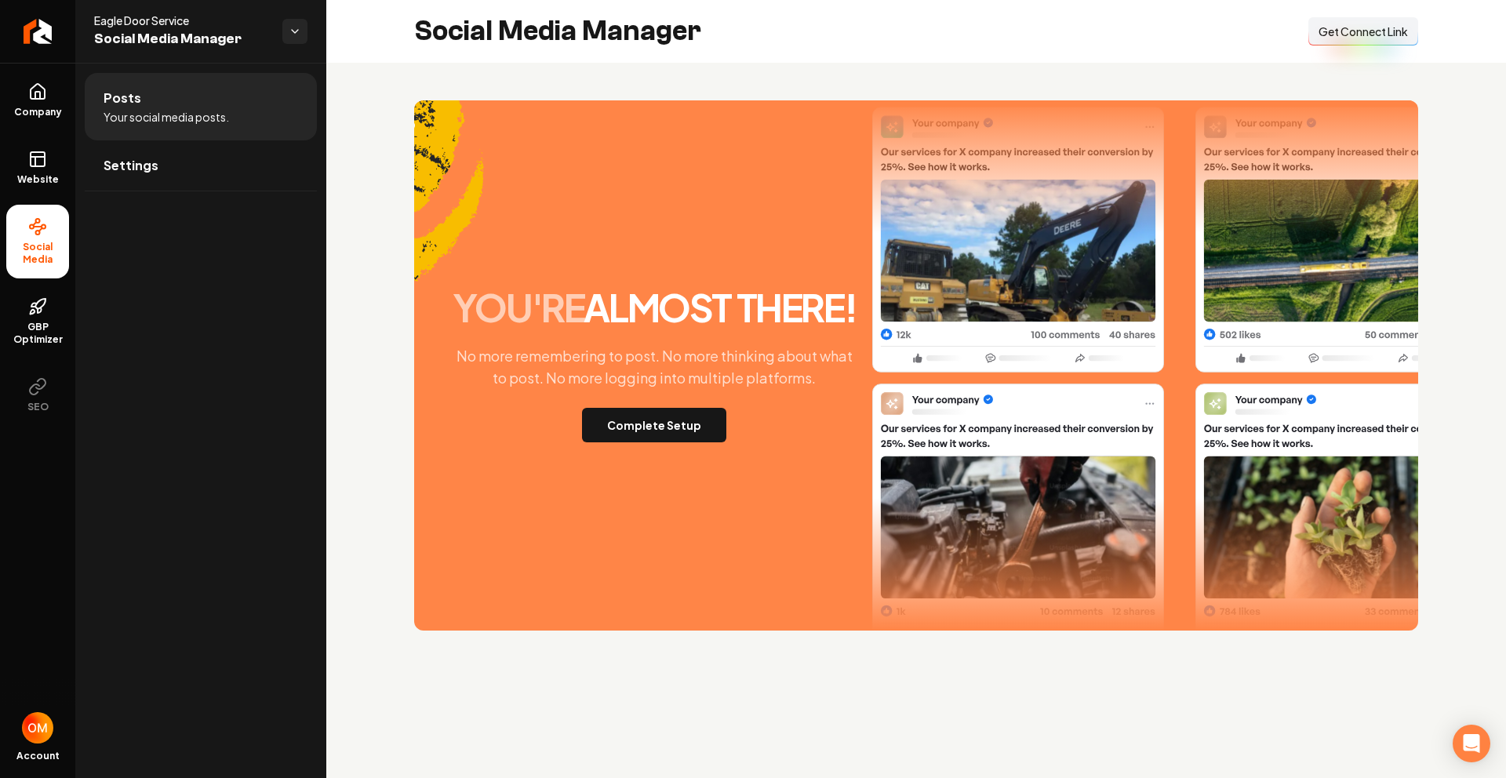
click at [391, 45] on button "Connect Link Get Connect Link" at bounding box center [1363, 31] width 110 height 28
drag, startPoint x: 18, startPoint y: 163, endPoint x: 45, endPoint y: 95, distance: 73.2
click at [19, 163] on link "Website" at bounding box center [37, 167] width 63 height 61
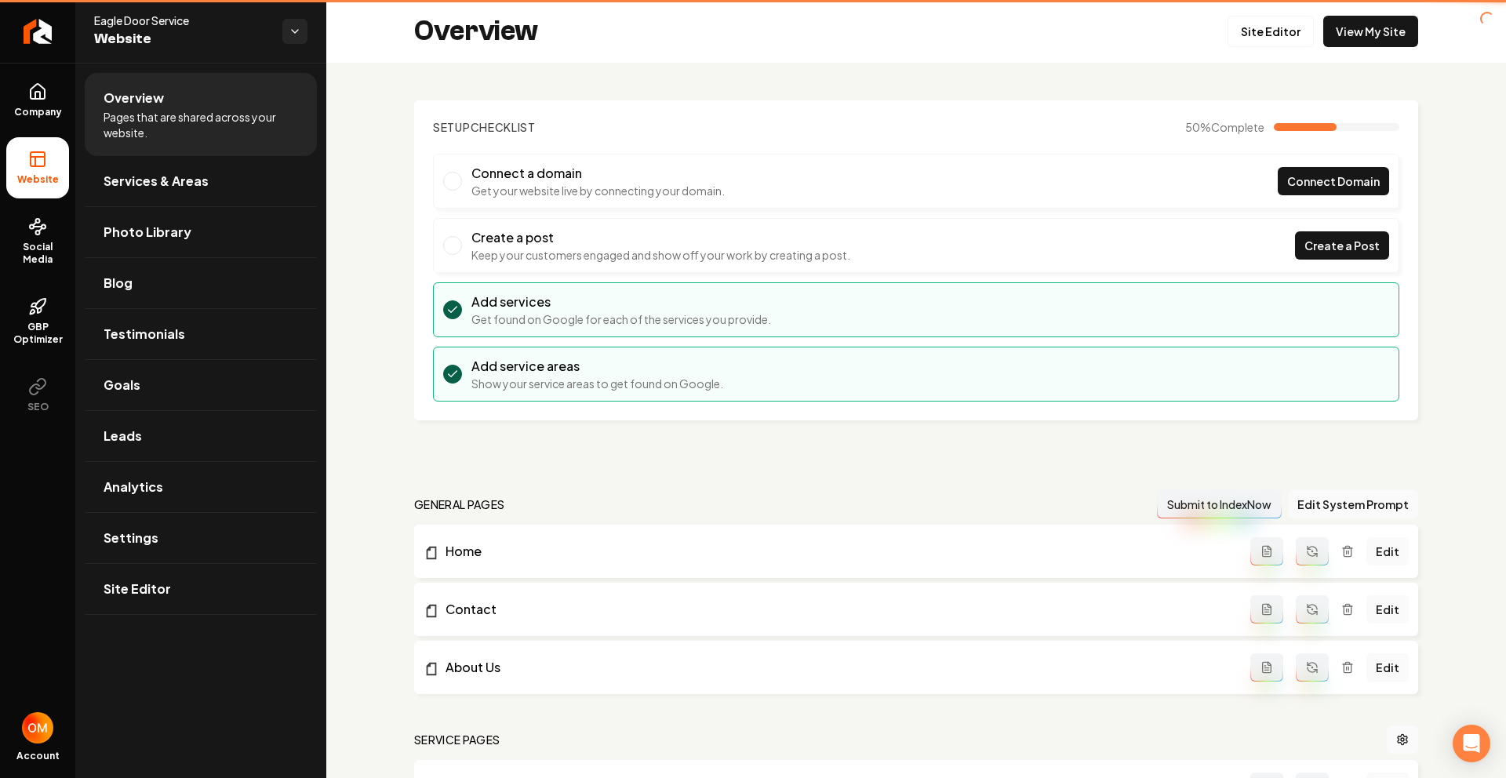
click at [41, 67] on ul "Company Website Social Media GBP Optimizer SEO" at bounding box center [37, 247] width 75 height 369
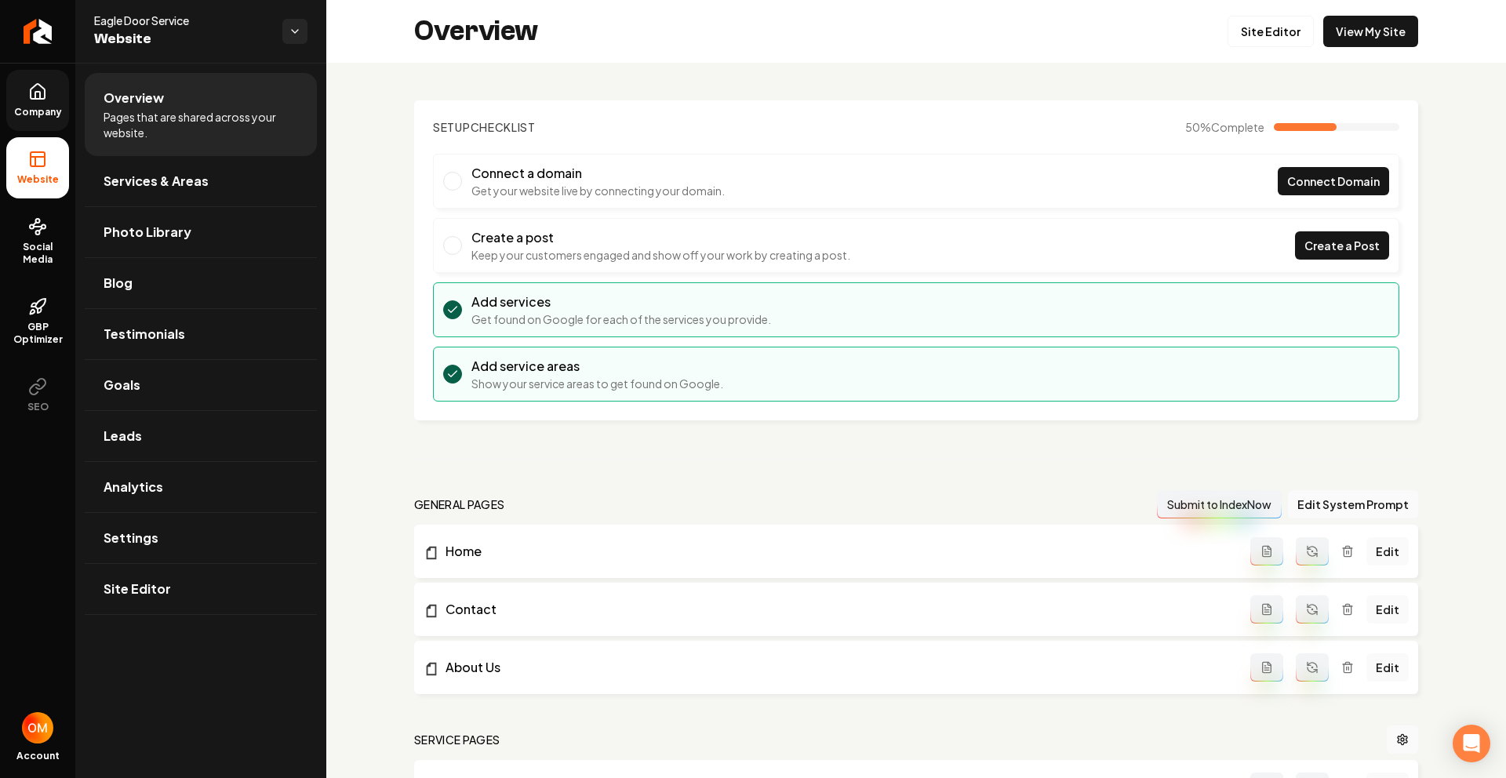
click at [35, 98] on icon at bounding box center [37, 91] width 19 height 19
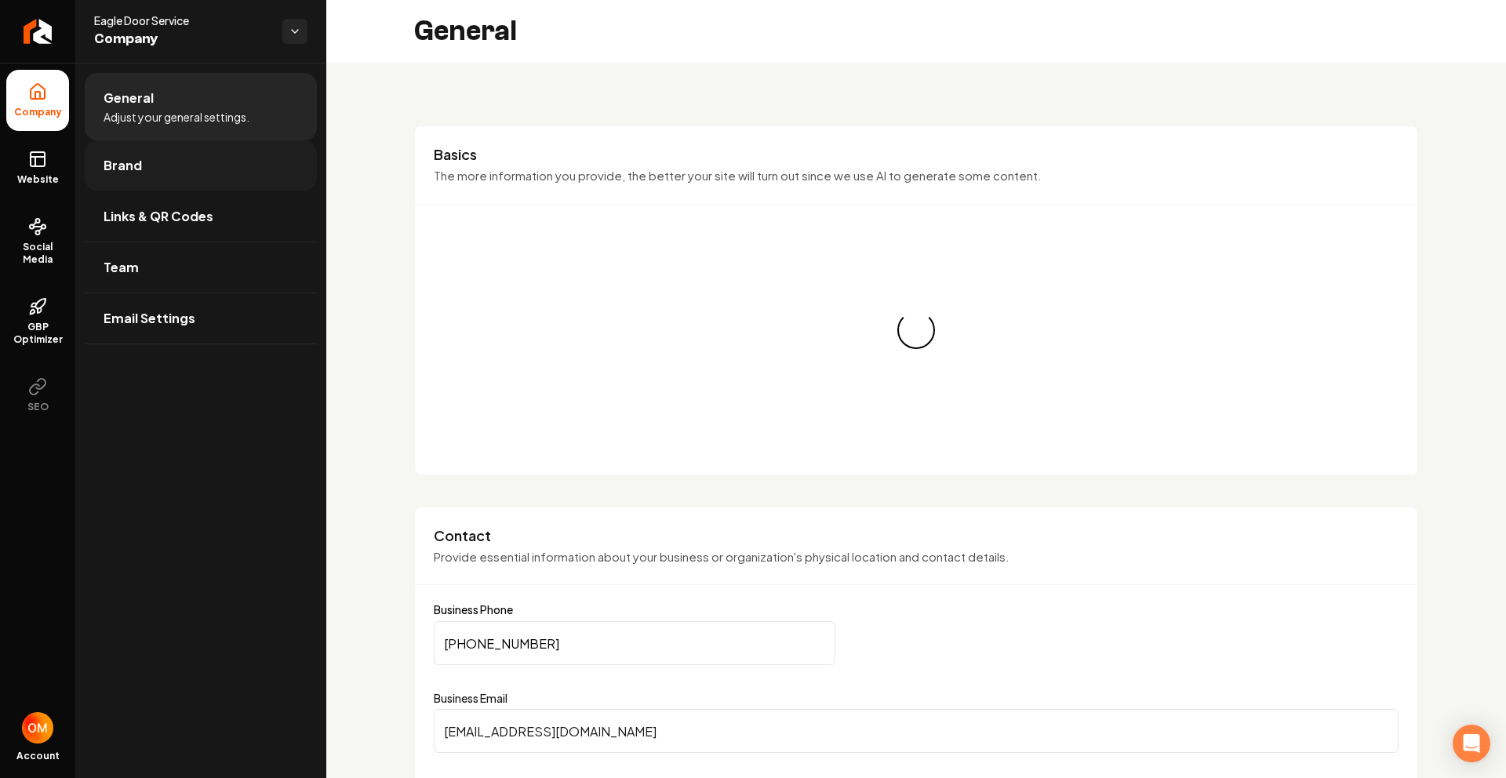
click at [136, 179] on link "Brand" at bounding box center [201, 165] width 232 height 50
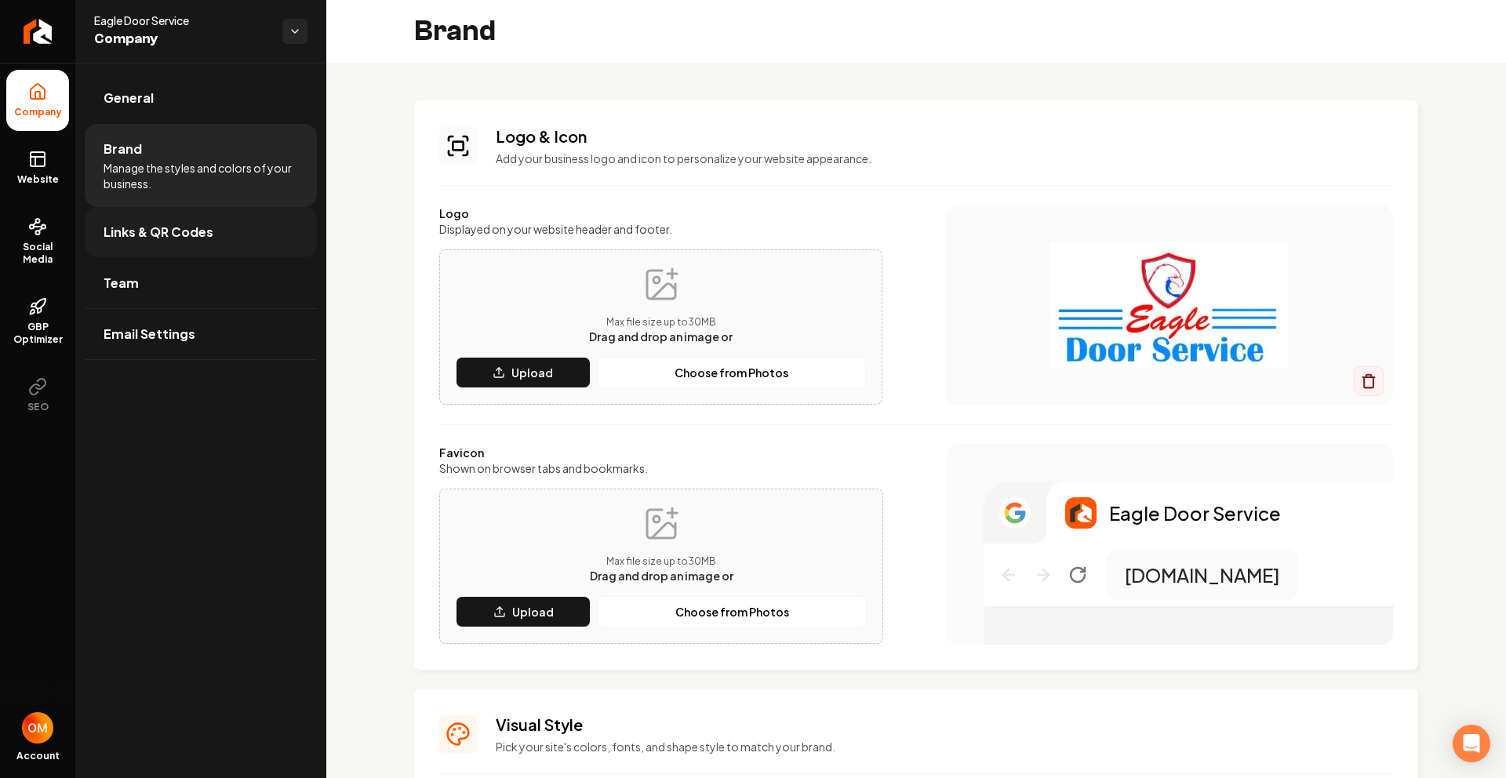
click at [175, 227] on span "Links & QR Codes" at bounding box center [159, 232] width 110 height 19
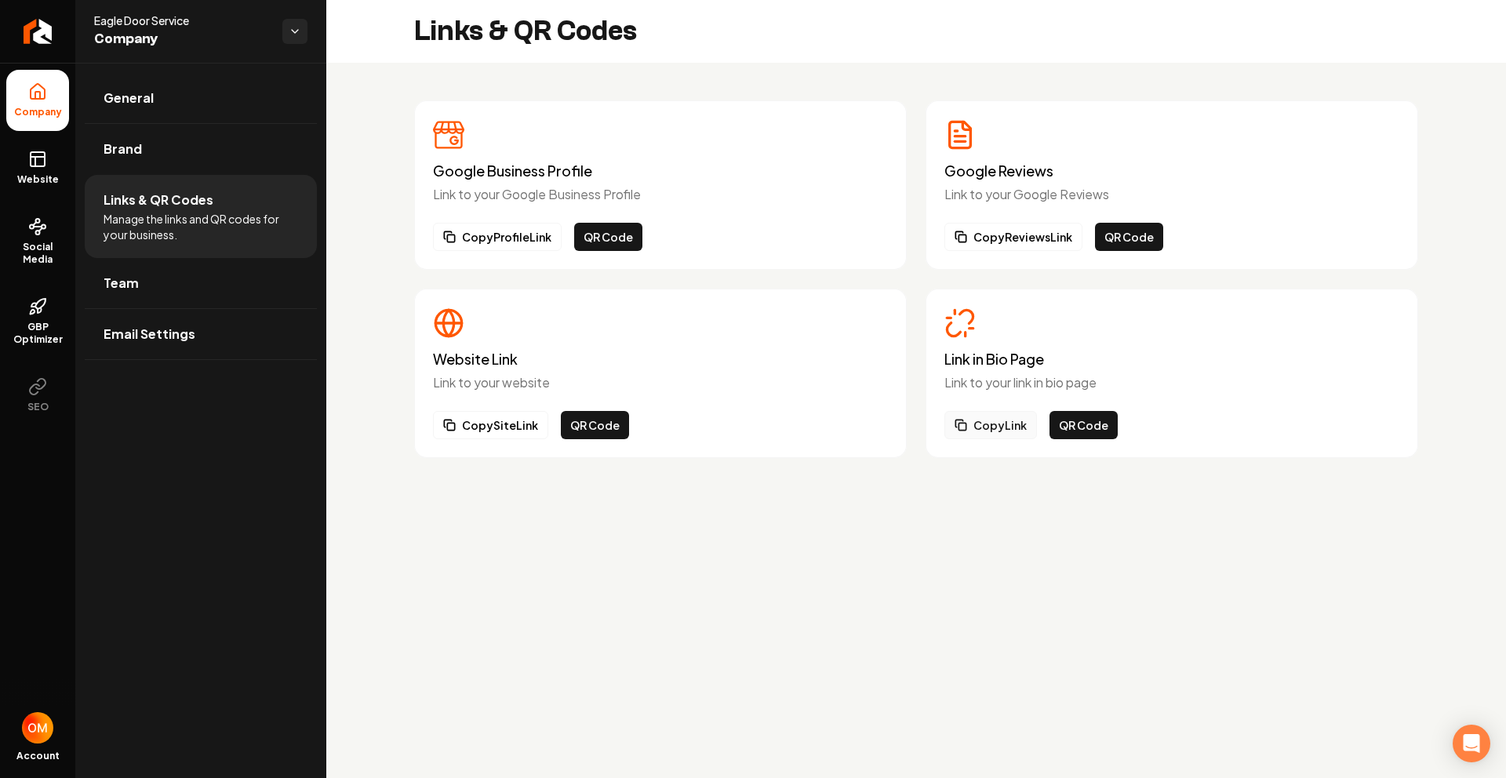
click at [391, 428] on button "Copy Link" at bounding box center [990, 425] width 93 height 28
click at [199, 100] on link "General" at bounding box center [201, 98] width 232 height 50
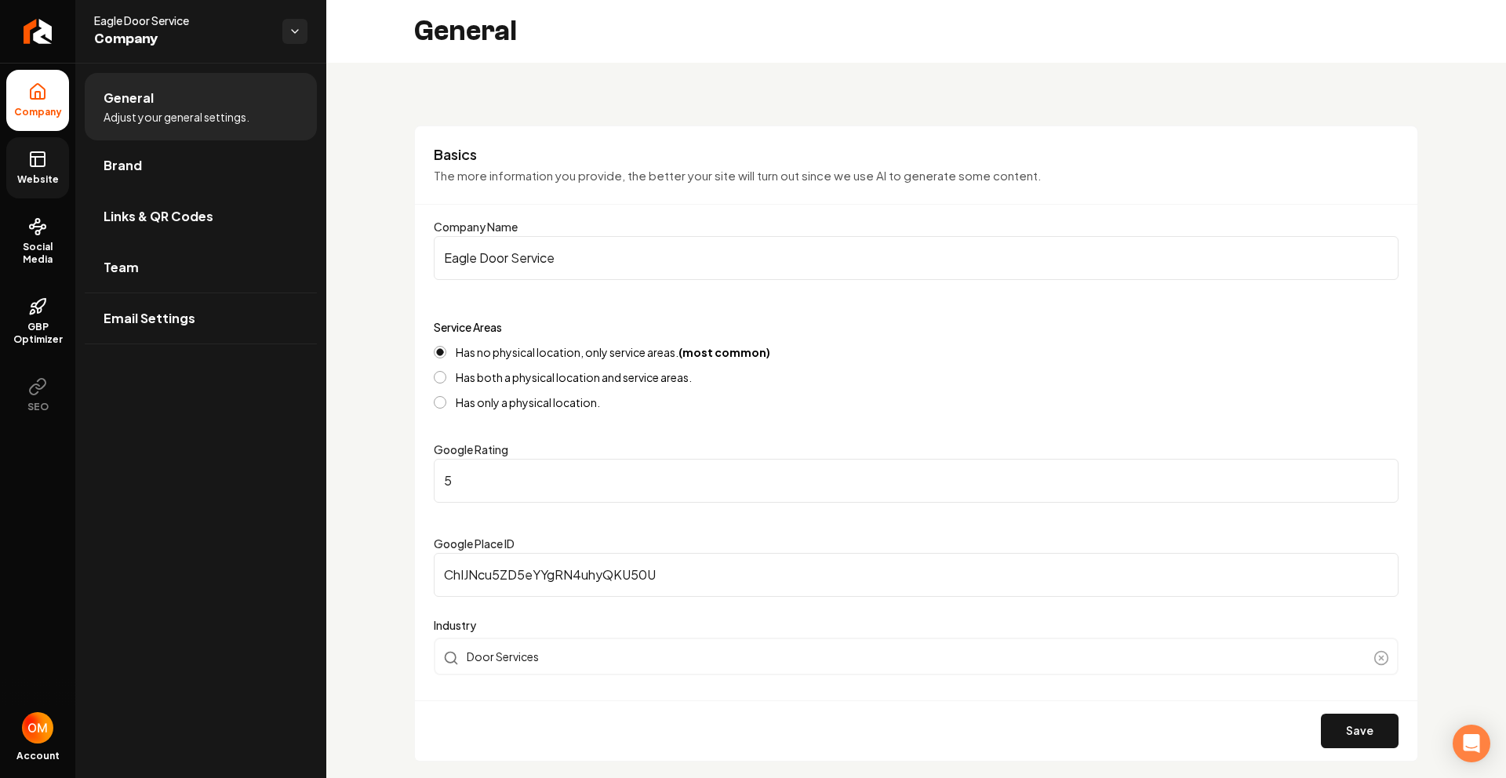
click at [56, 158] on link "Website" at bounding box center [37, 167] width 63 height 61
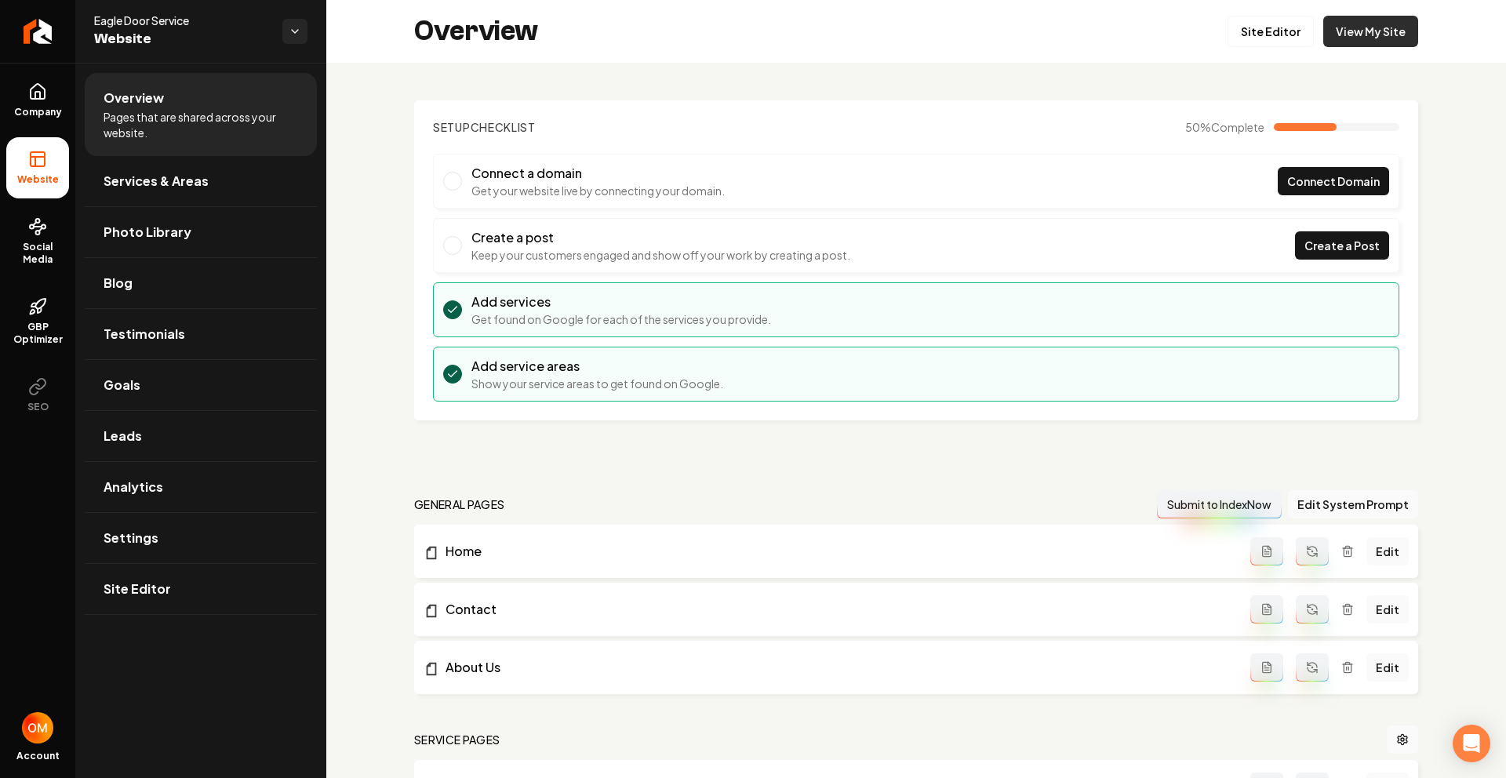
click at [391, 36] on link "View My Site" at bounding box center [1370, 31] width 95 height 31
